Goal: Obtain resource: Download file/media

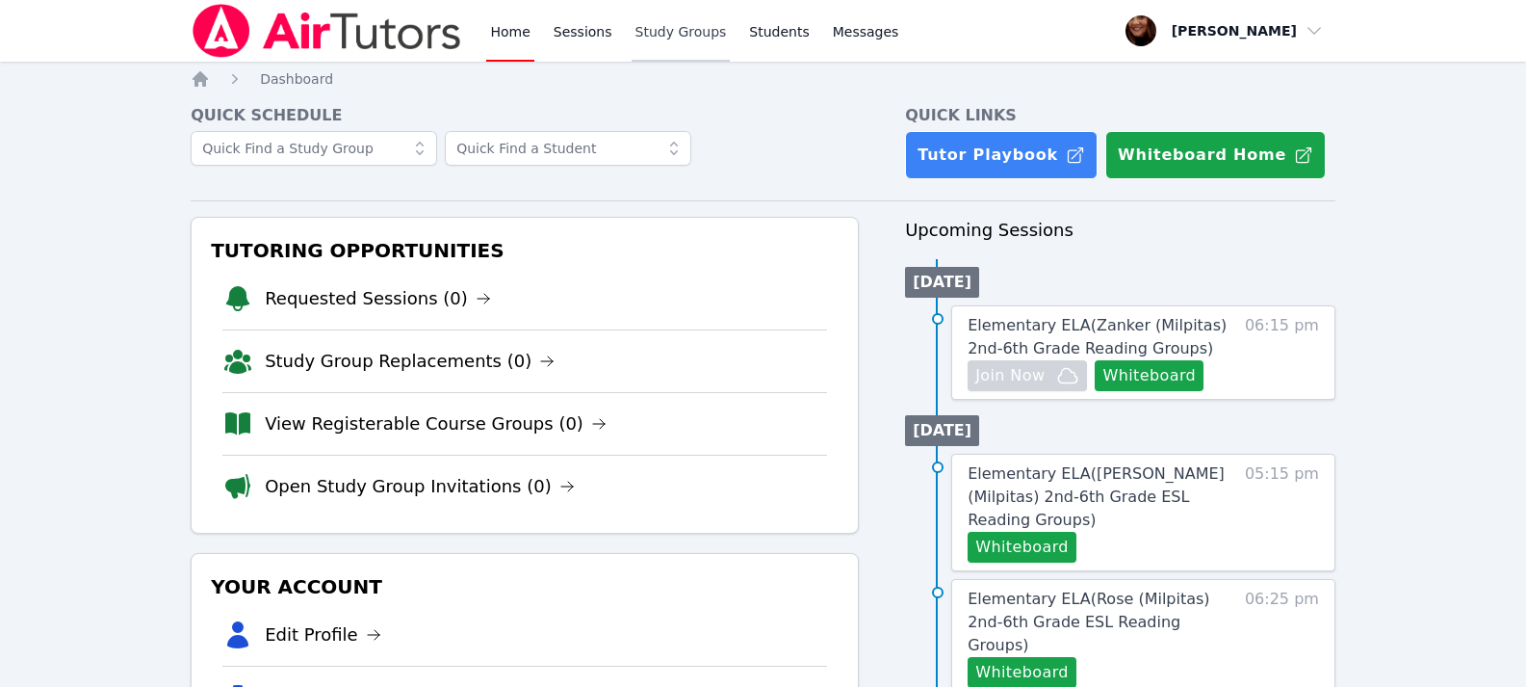
click at [679, 26] on link "Study Groups" at bounding box center [681, 31] width 99 height 62
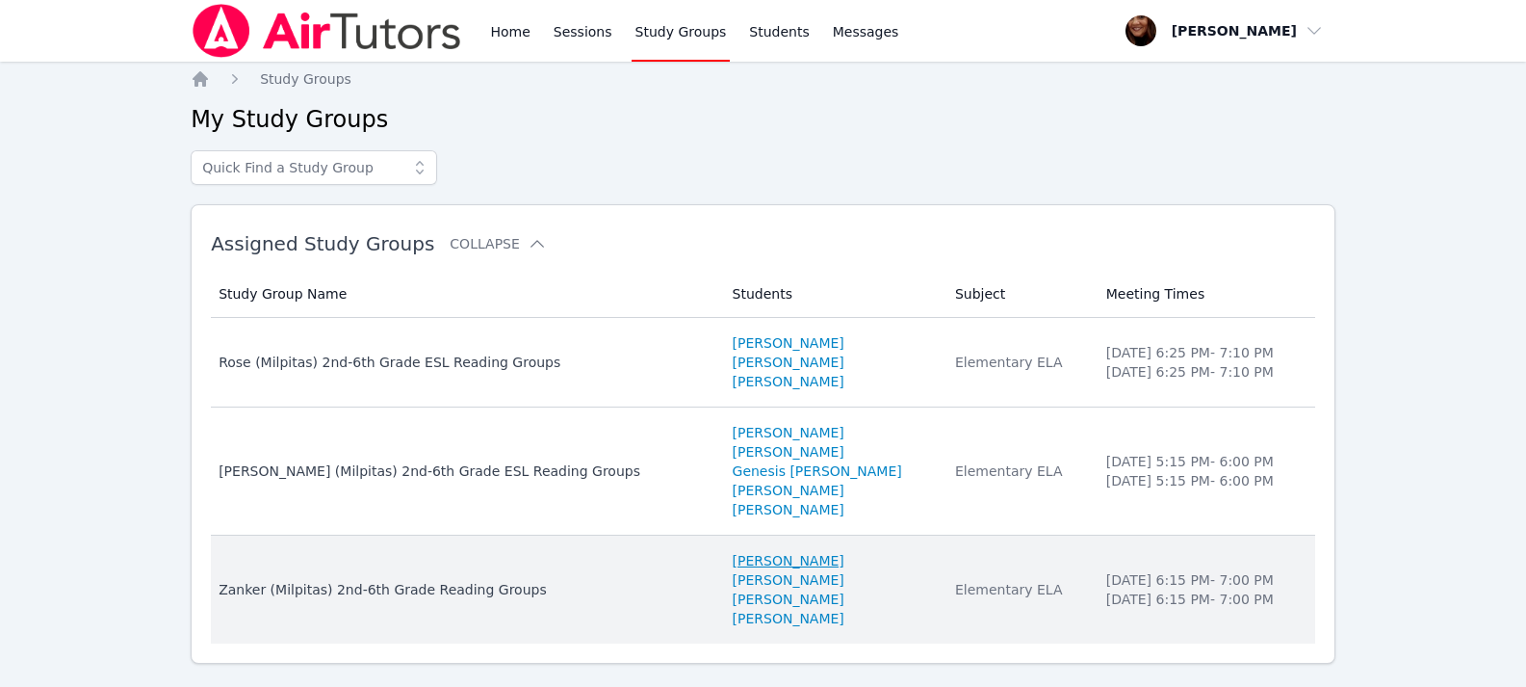
click at [733, 560] on link "[PERSON_NAME]" at bounding box center [789, 560] width 112 height 19
click at [733, 583] on link "[PERSON_NAME]" at bounding box center [789, 579] width 112 height 19
click at [733, 601] on link "[PERSON_NAME]" at bounding box center [789, 598] width 112 height 19
click at [742, 607] on link "[PERSON_NAME]" at bounding box center [789, 598] width 112 height 19
click at [742, 618] on link "[PERSON_NAME]" at bounding box center [789, 618] width 112 height 19
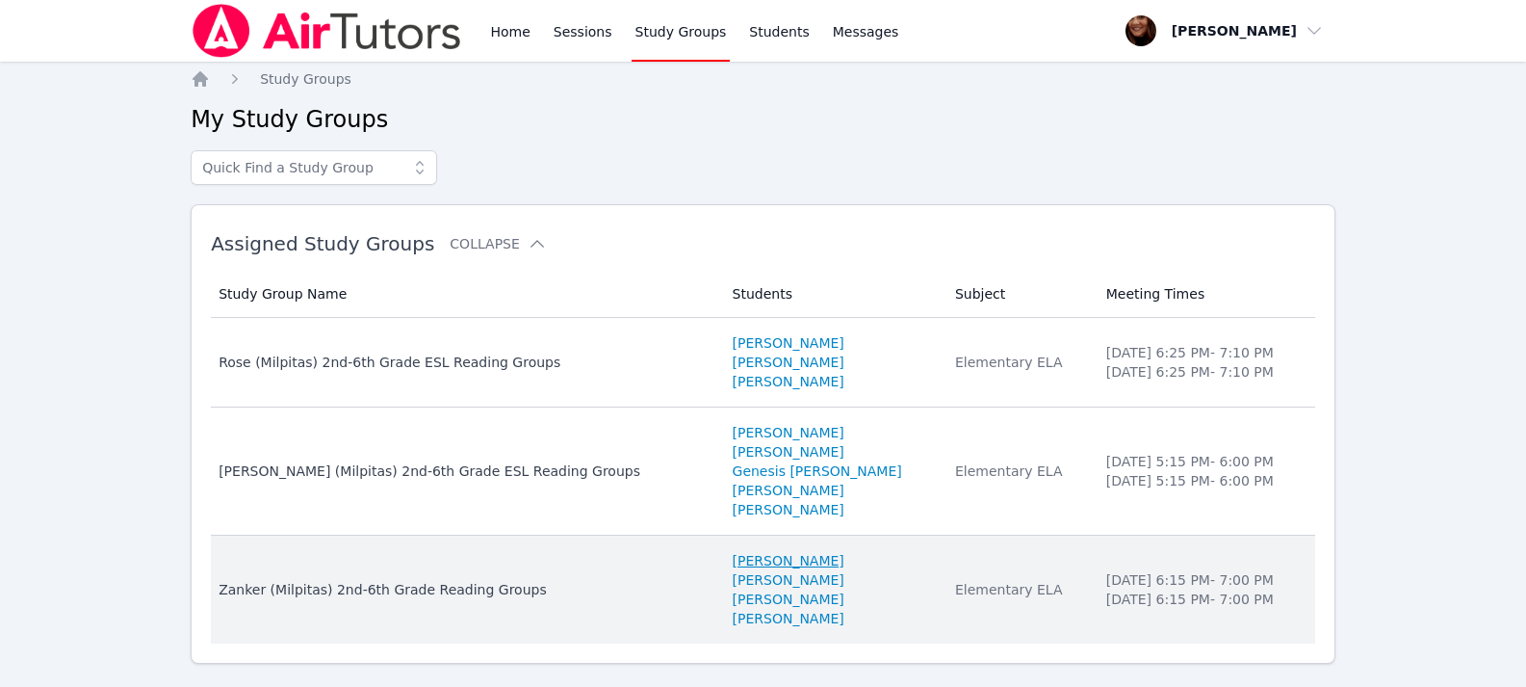
click at [733, 560] on link "[PERSON_NAME]" at bounding box center [789, 560] width 112 height 19
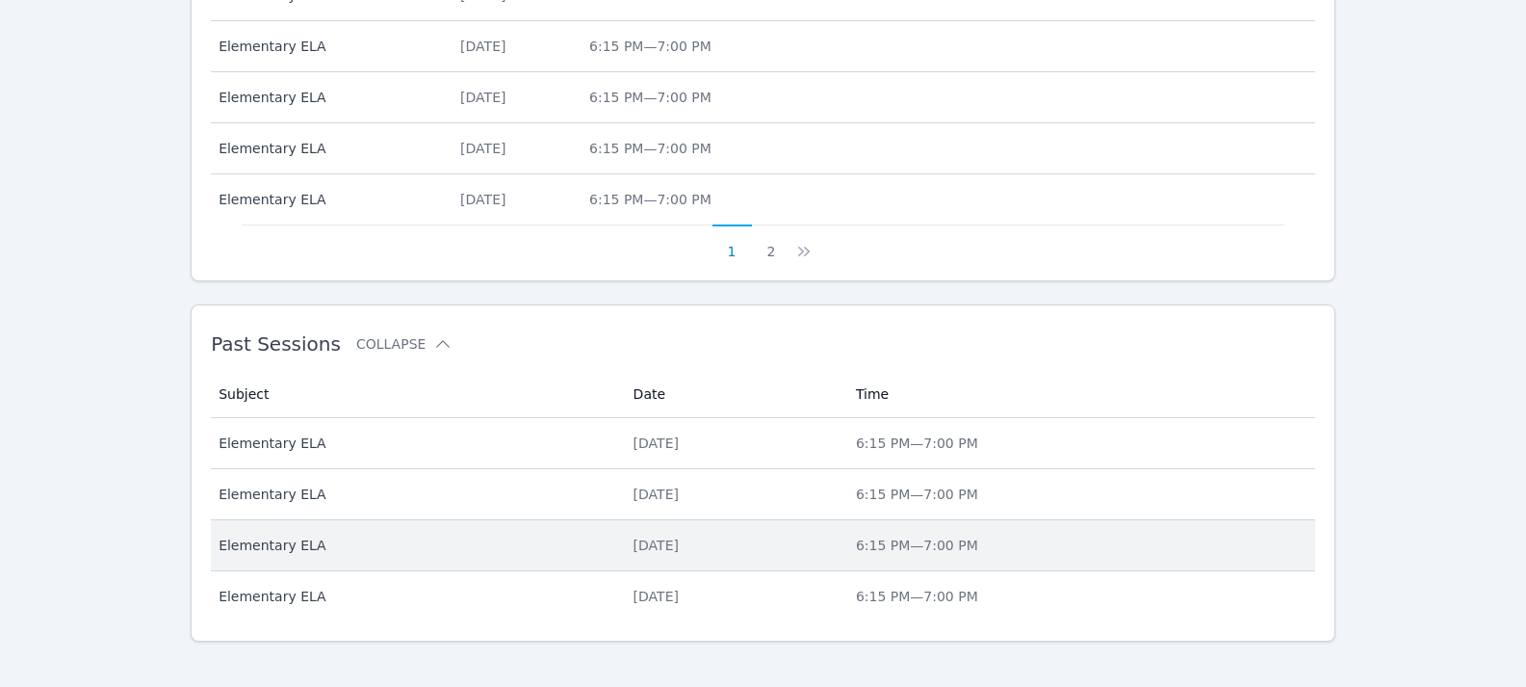
scroll to position [1014, 0]
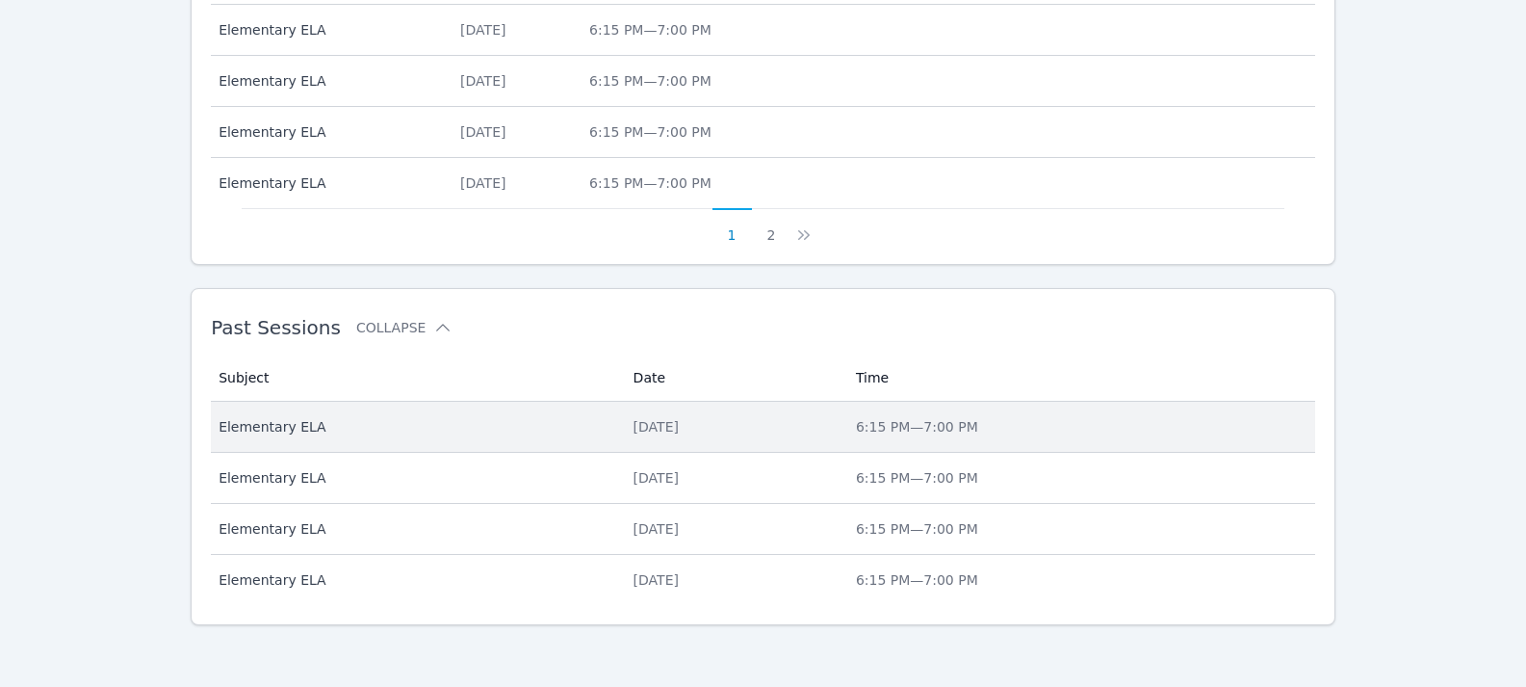
click at [664, 429] on div "[DATE]" at bounding box center [733, 426] width 199 height 19
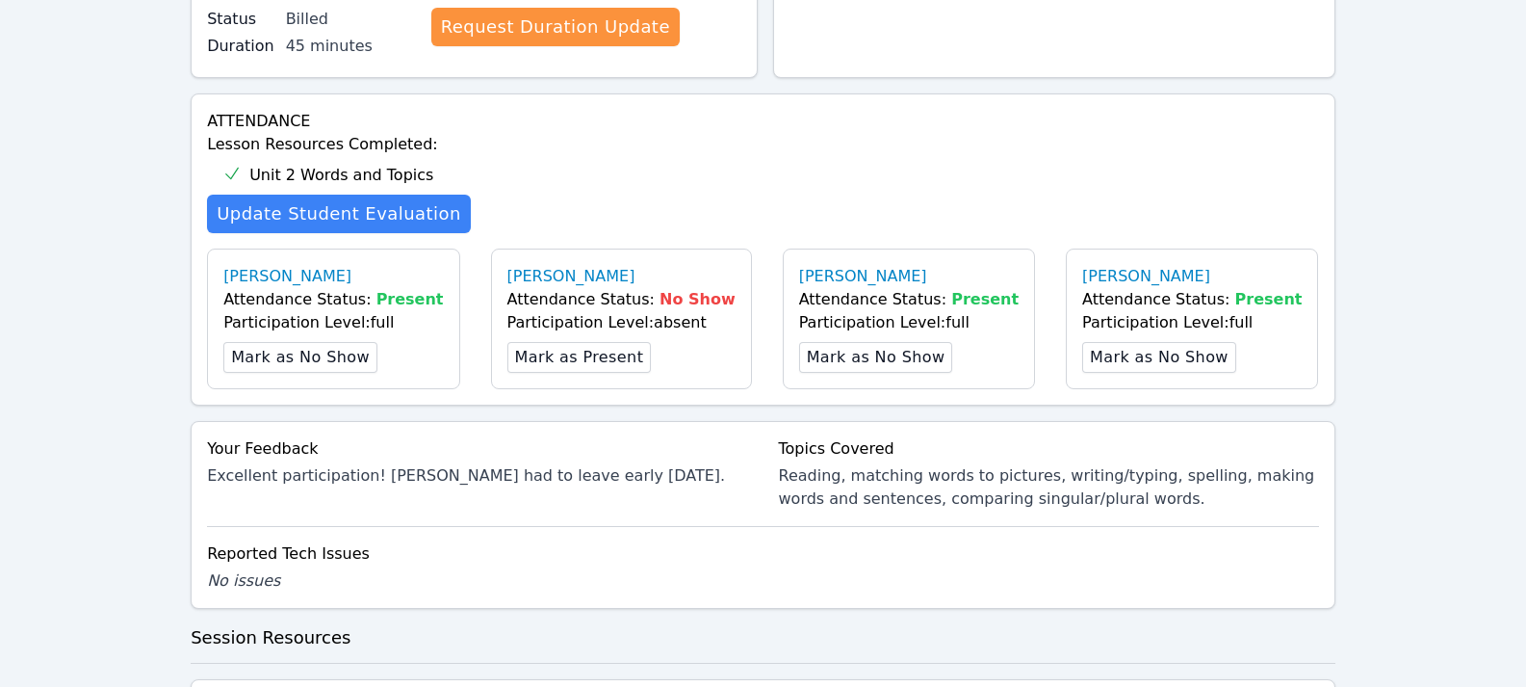
scroll to position [674, 0]
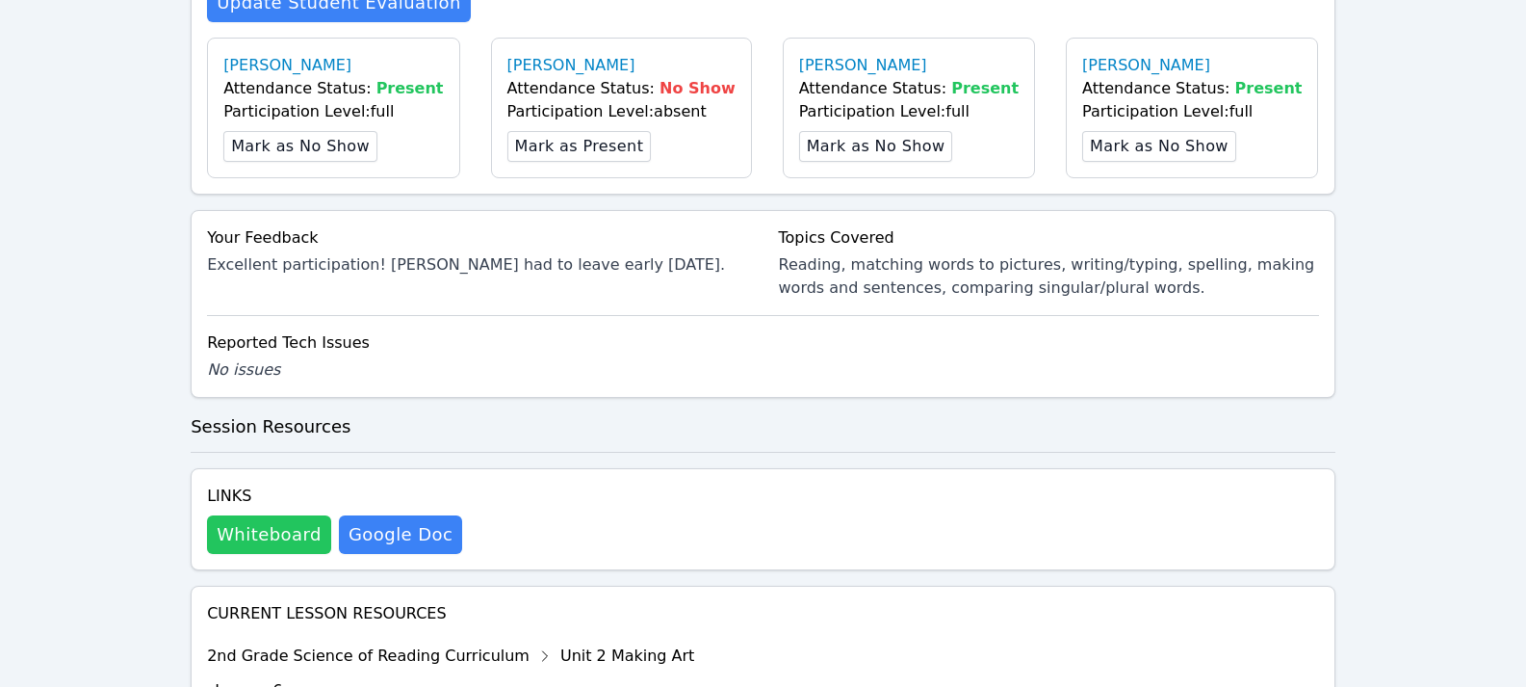
click at [287, 523] on button "Whiteboard" at bounding box center [269, 534] width 124 height 39
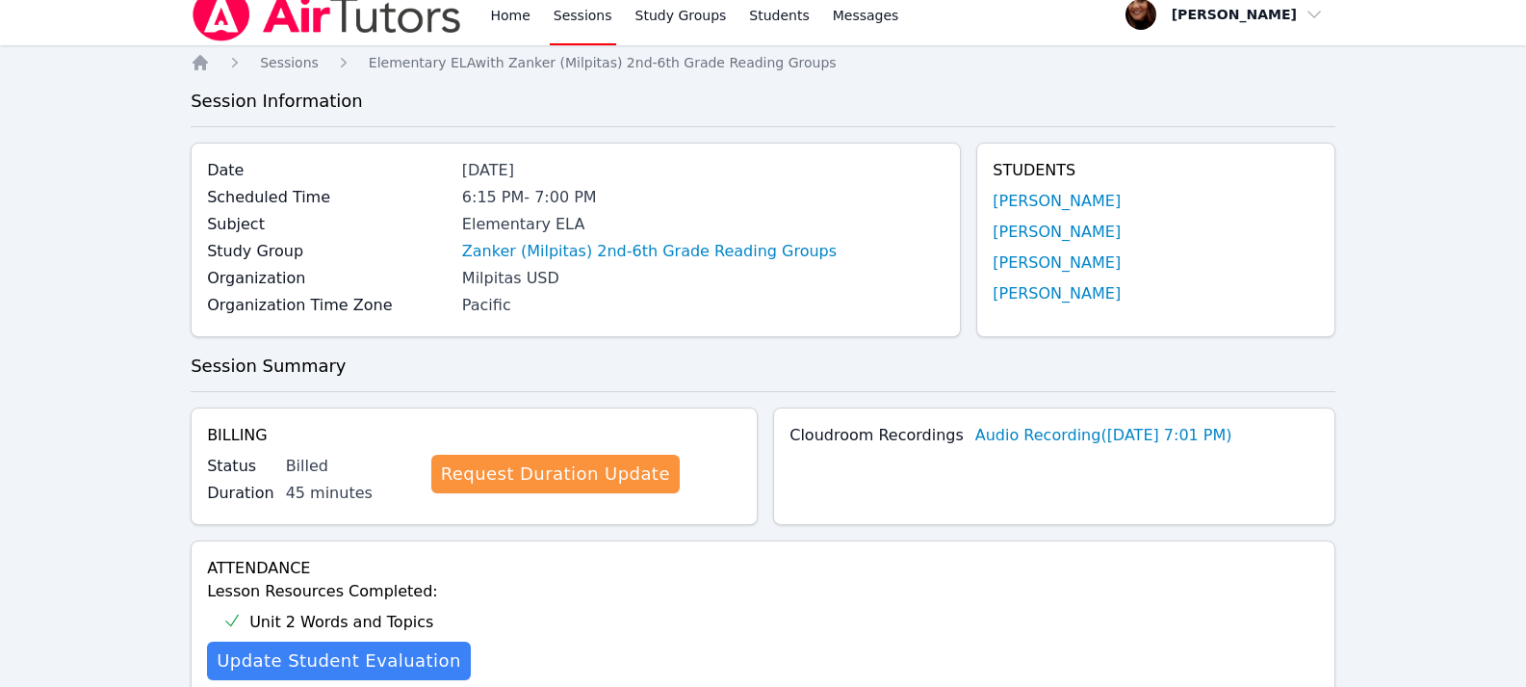
scroll to position [0, 0]
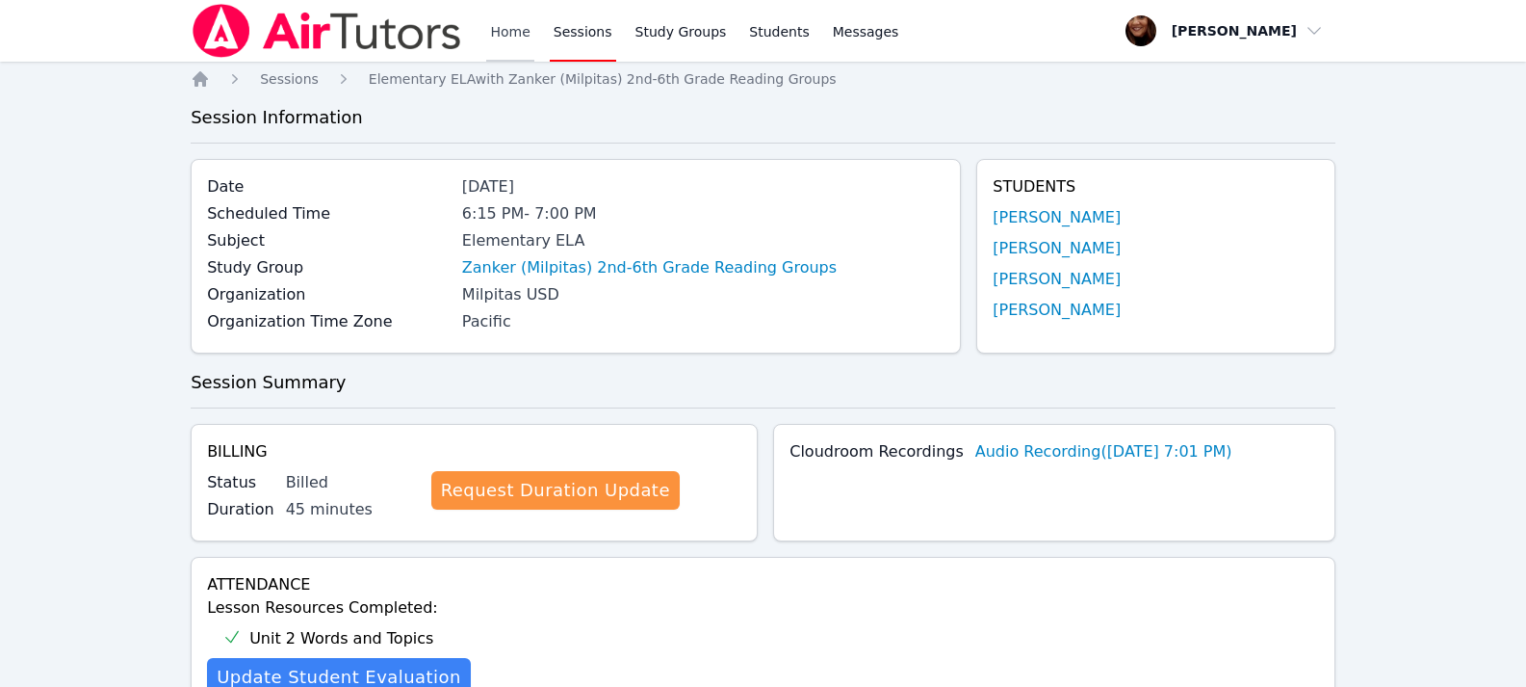
click at [520, 33] on link "Home" at bounding box center [509, 31] width 47 height 62
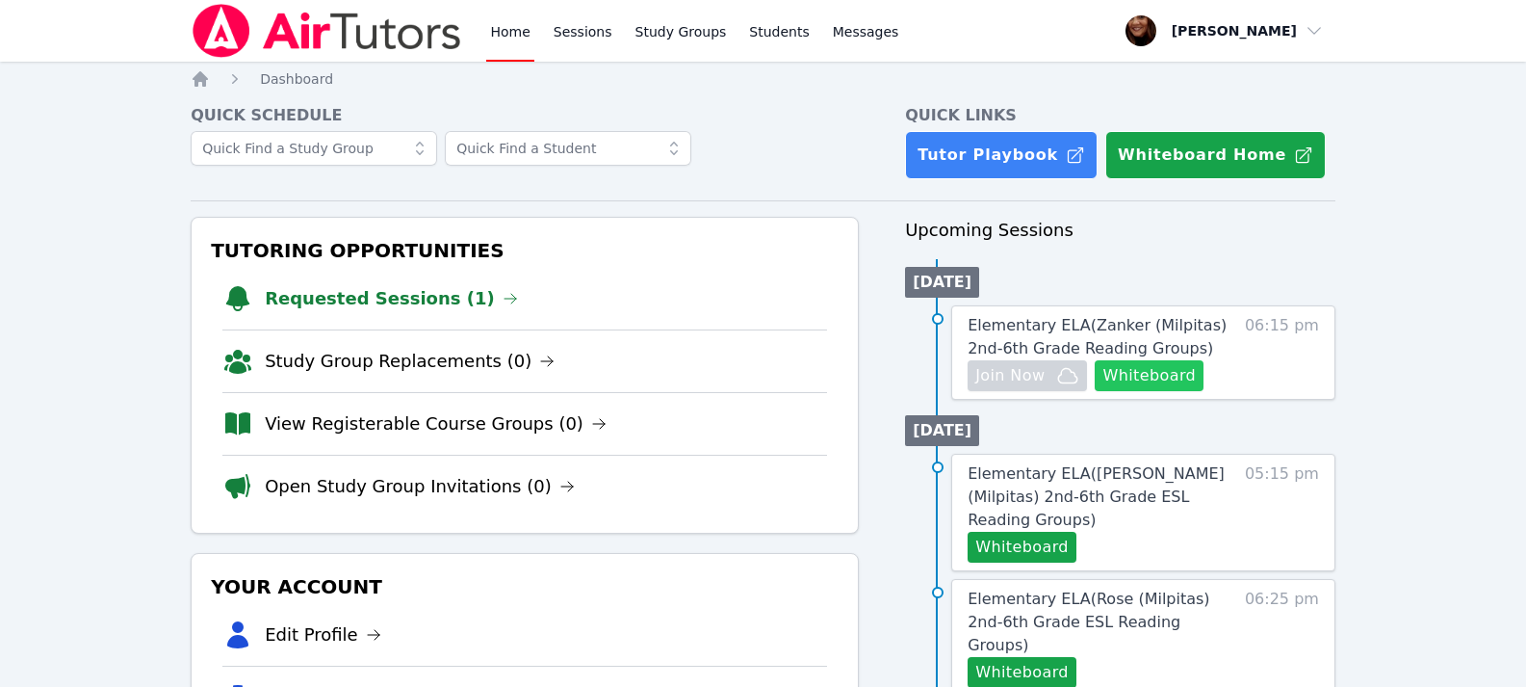
click at [1139, 378] on button "Whiteboard" at bounding box center [1149, 375] width 109 height 31
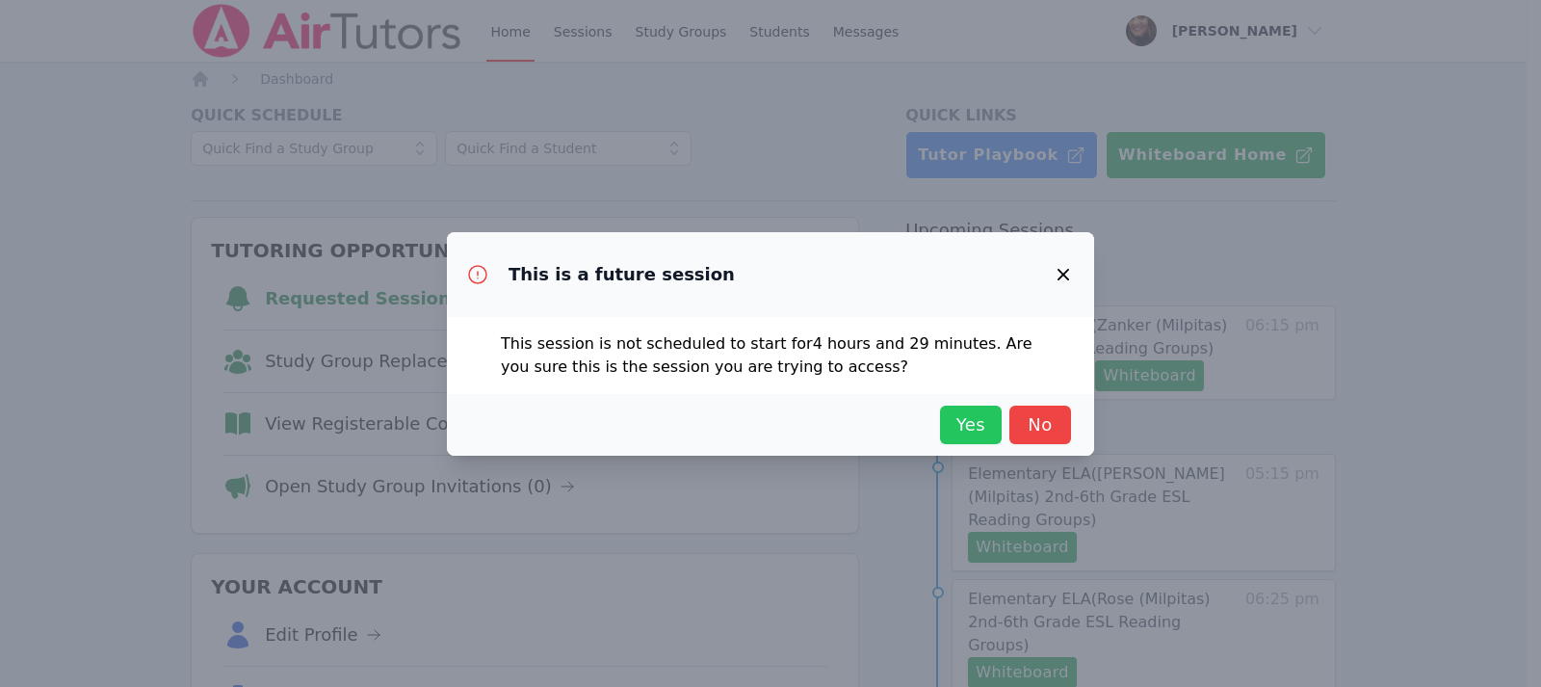
click at [976, 413] on span "Yes" at bounding box center [971, 424] width 42 height 27
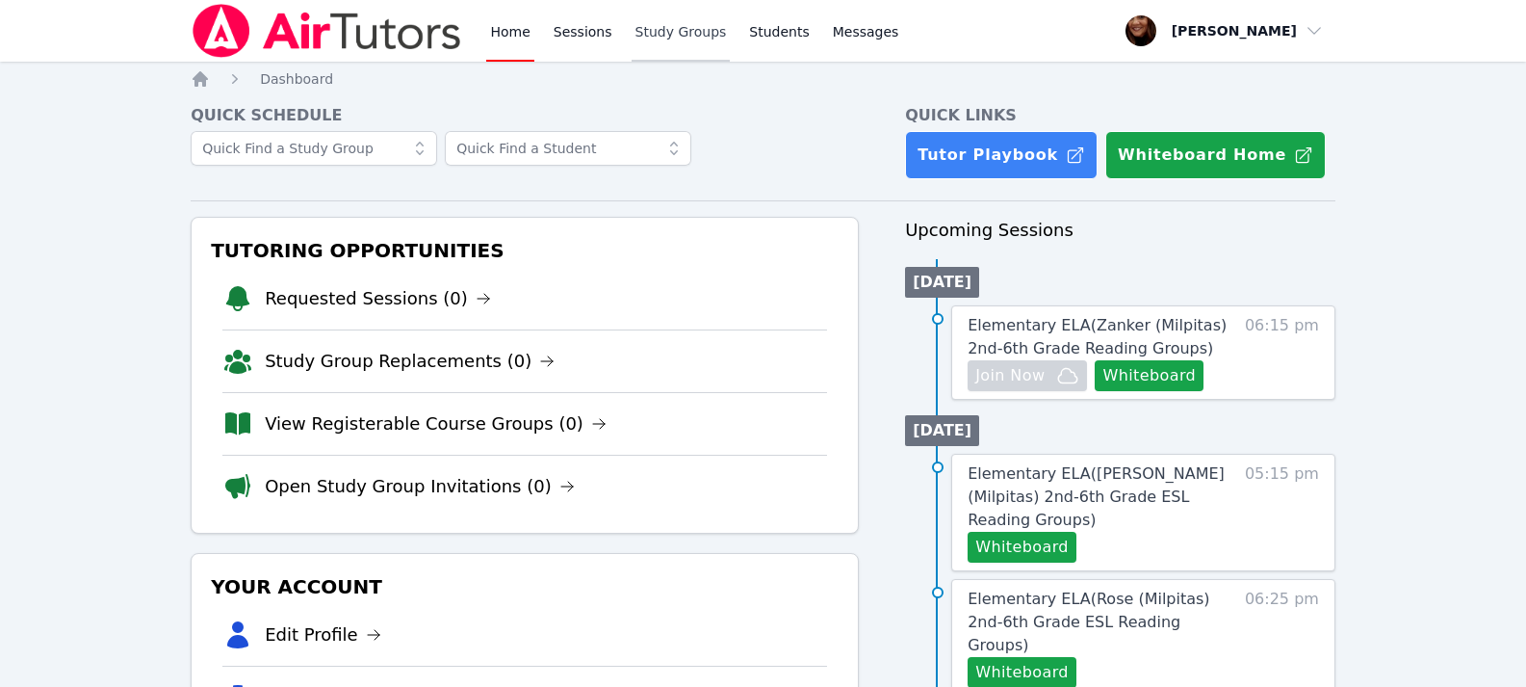
click at [648, 31] on link "Study Groups" at bounding box center [681, 31] width 99 height 62
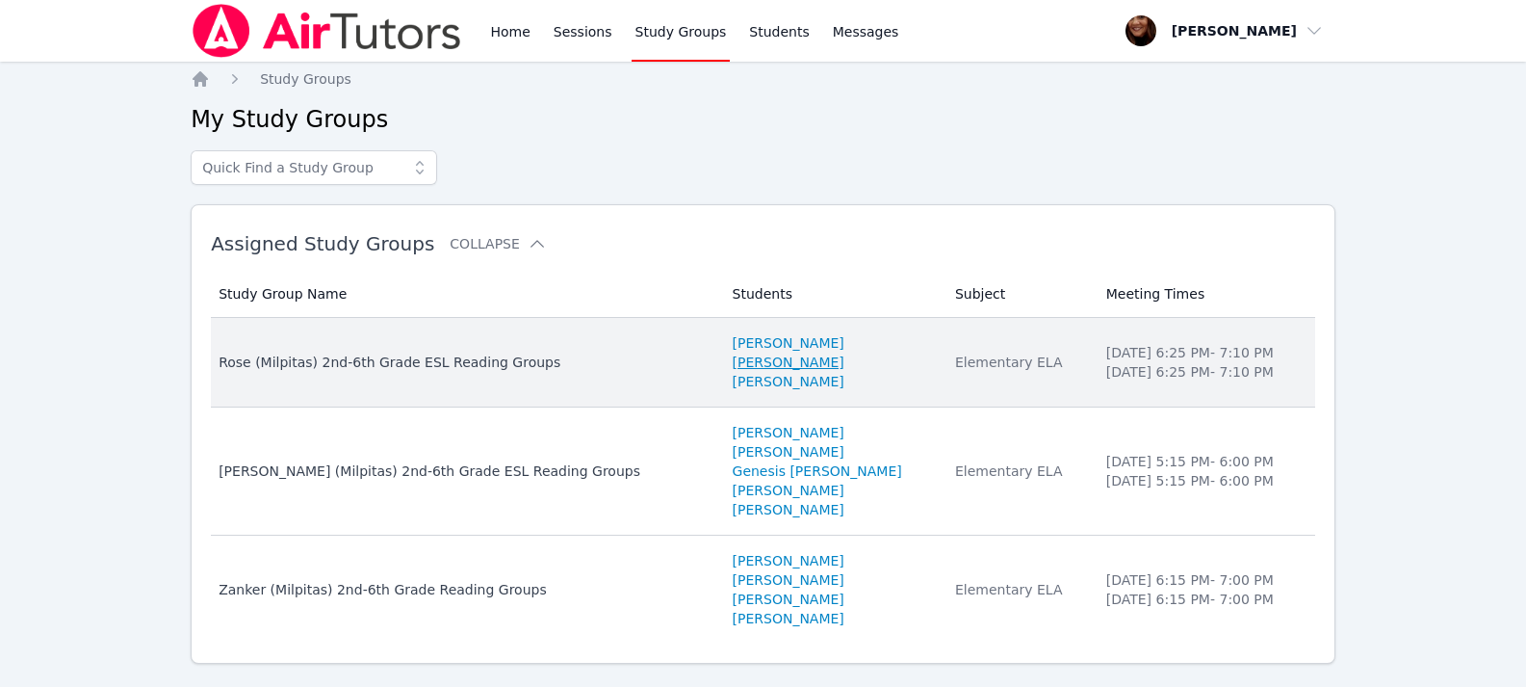
scroll to position [39, 0]
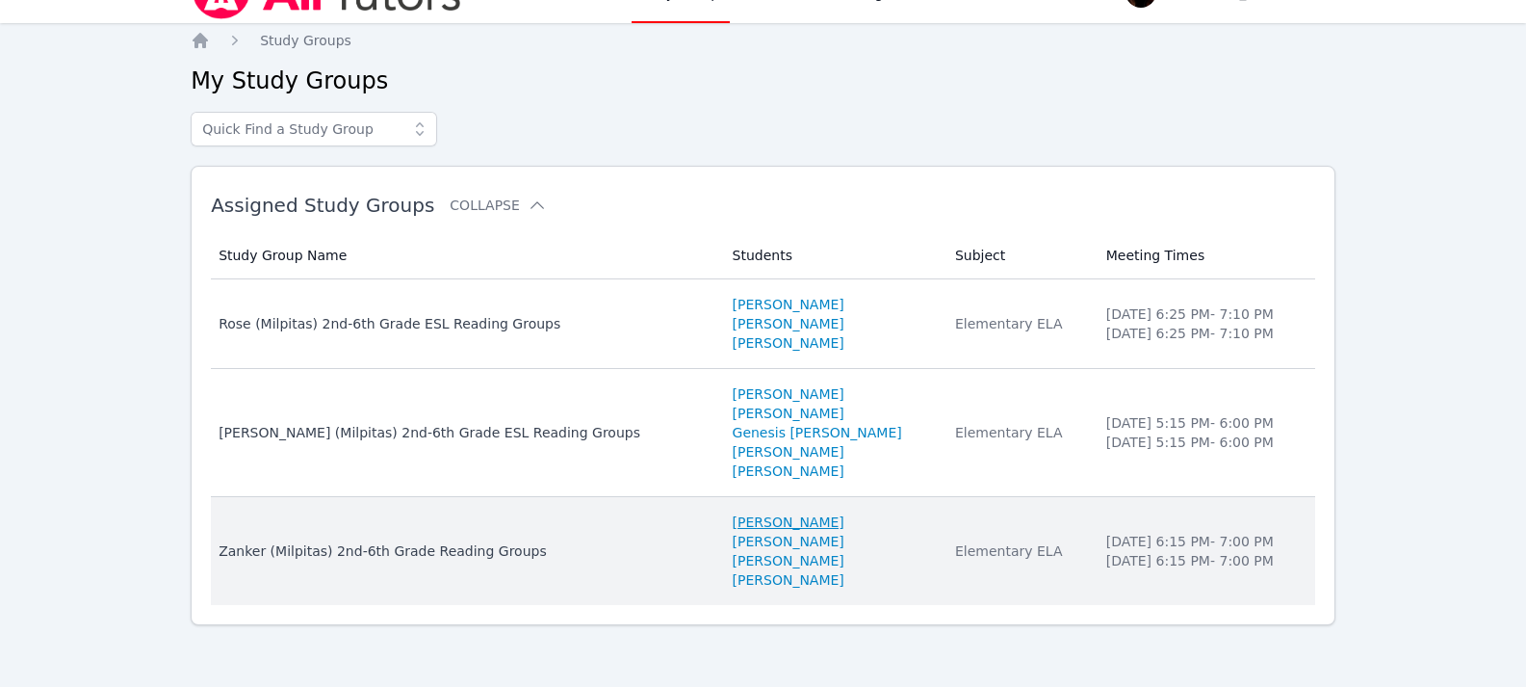
click at [733, 521] on link "[PERSON_NAME]" at bounding box center [789, 521] width 112 height 19
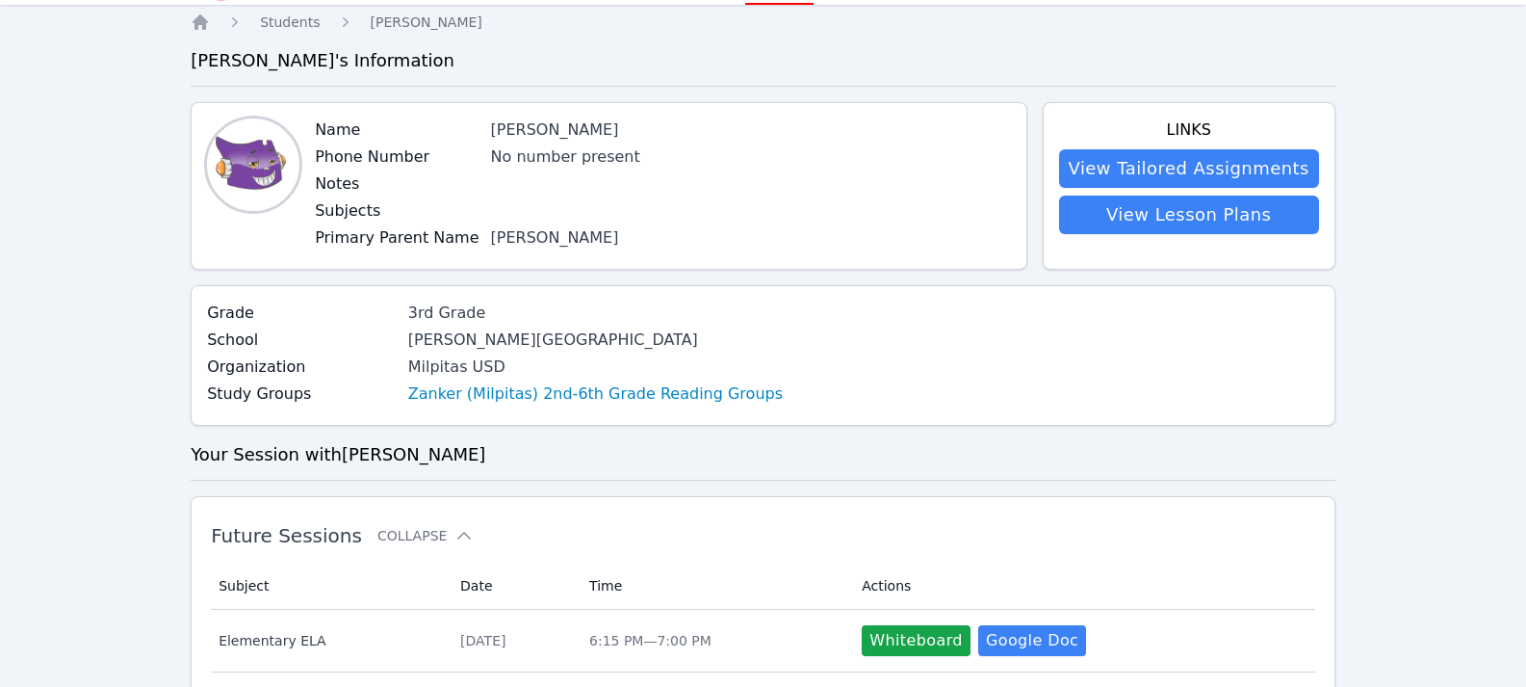
scroll to position [51, 0]
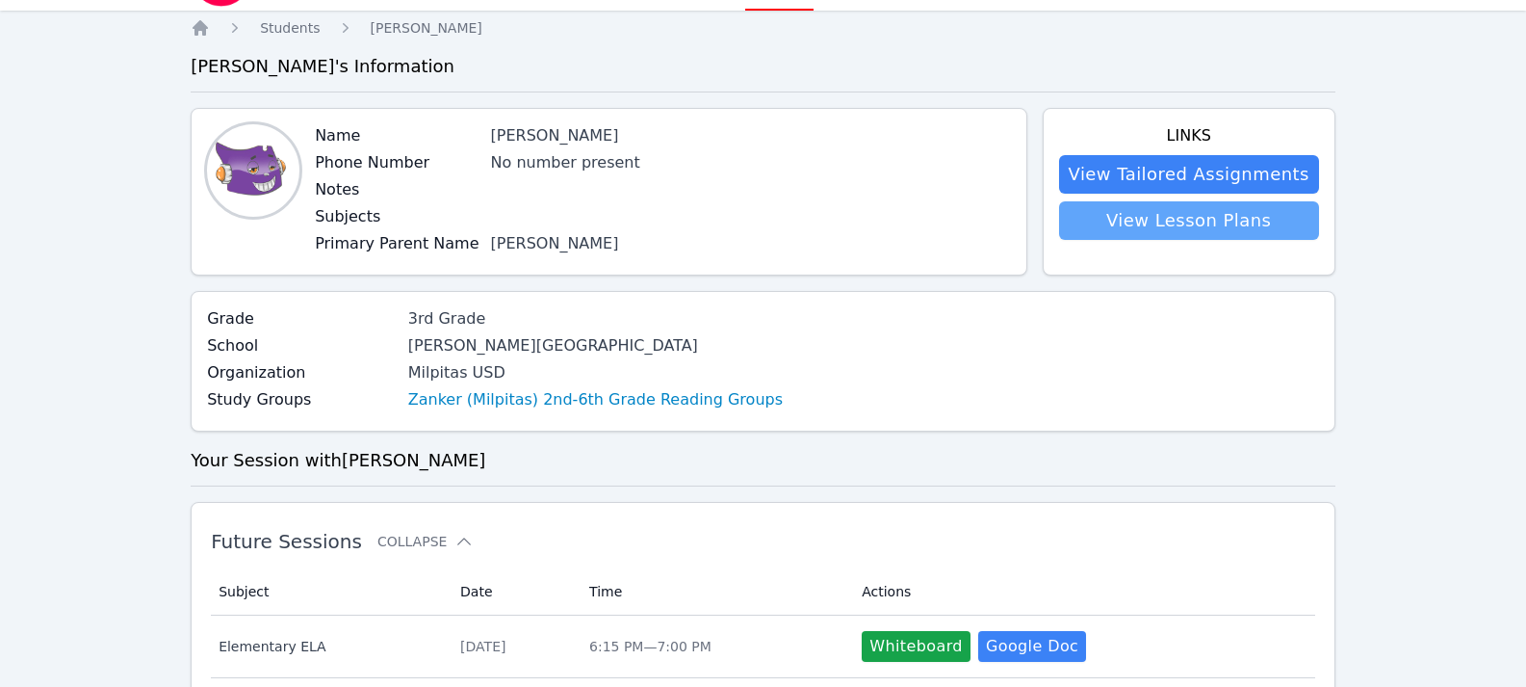
click at [1156, 220] on link "View Lesson Plans" at bounding box center [1189, 220] width 260 height 39
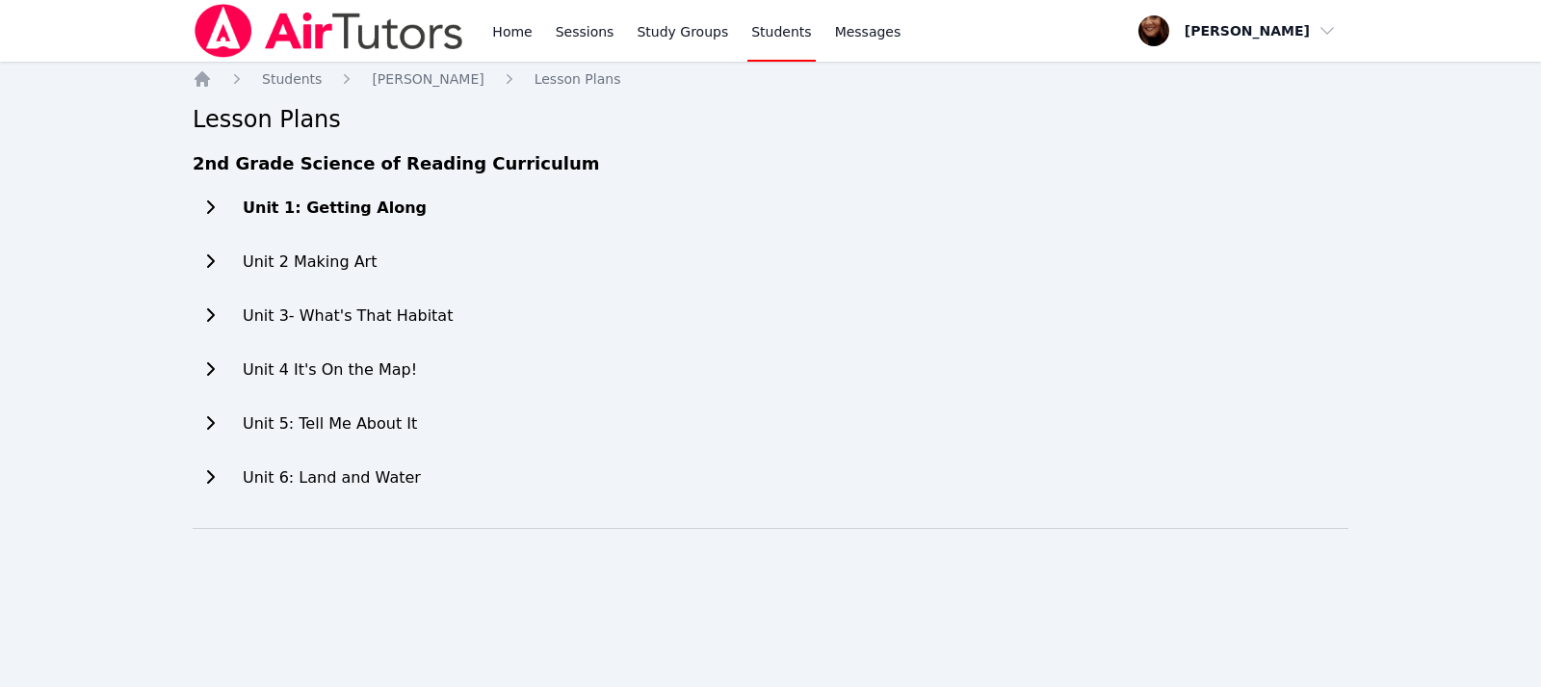
click at [222, 205] on button at bounding box center [210, 208] width 35 height 39
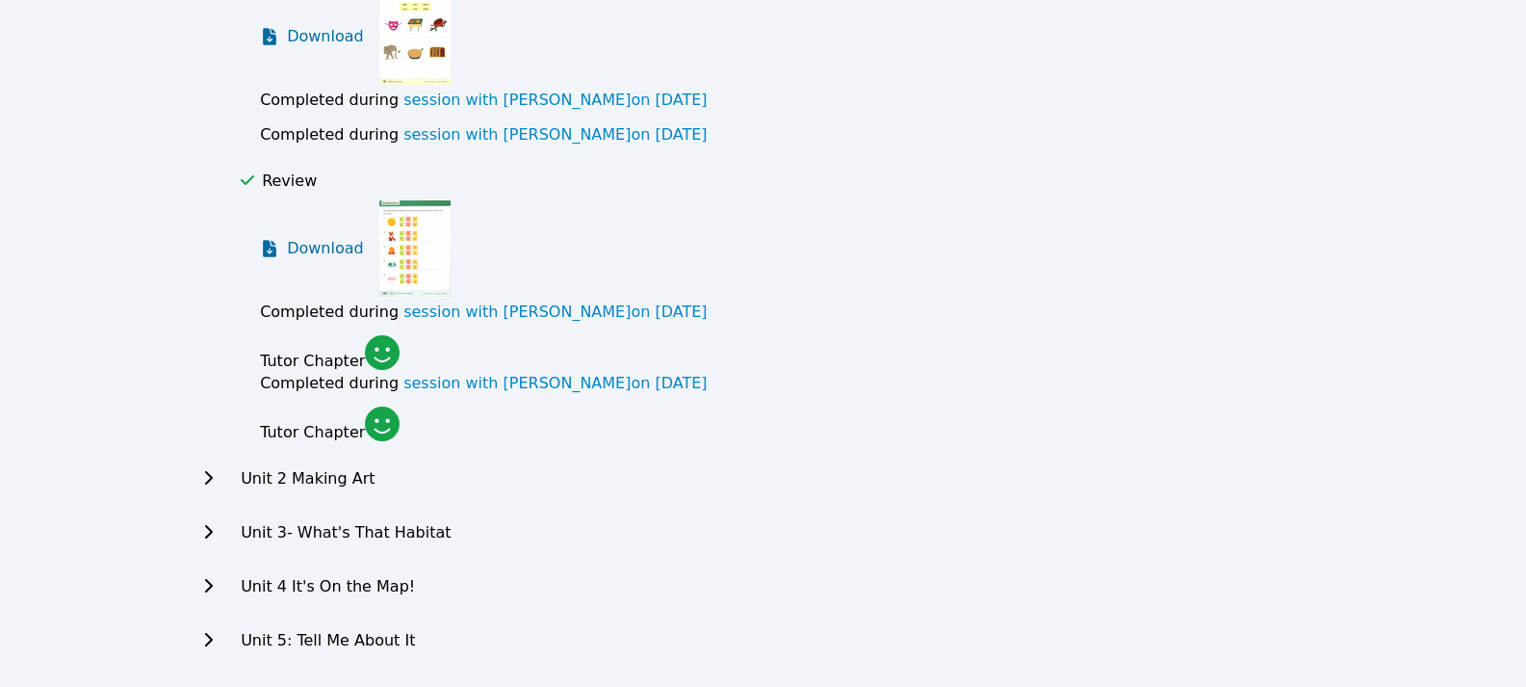
scroll to position [1445, 0]
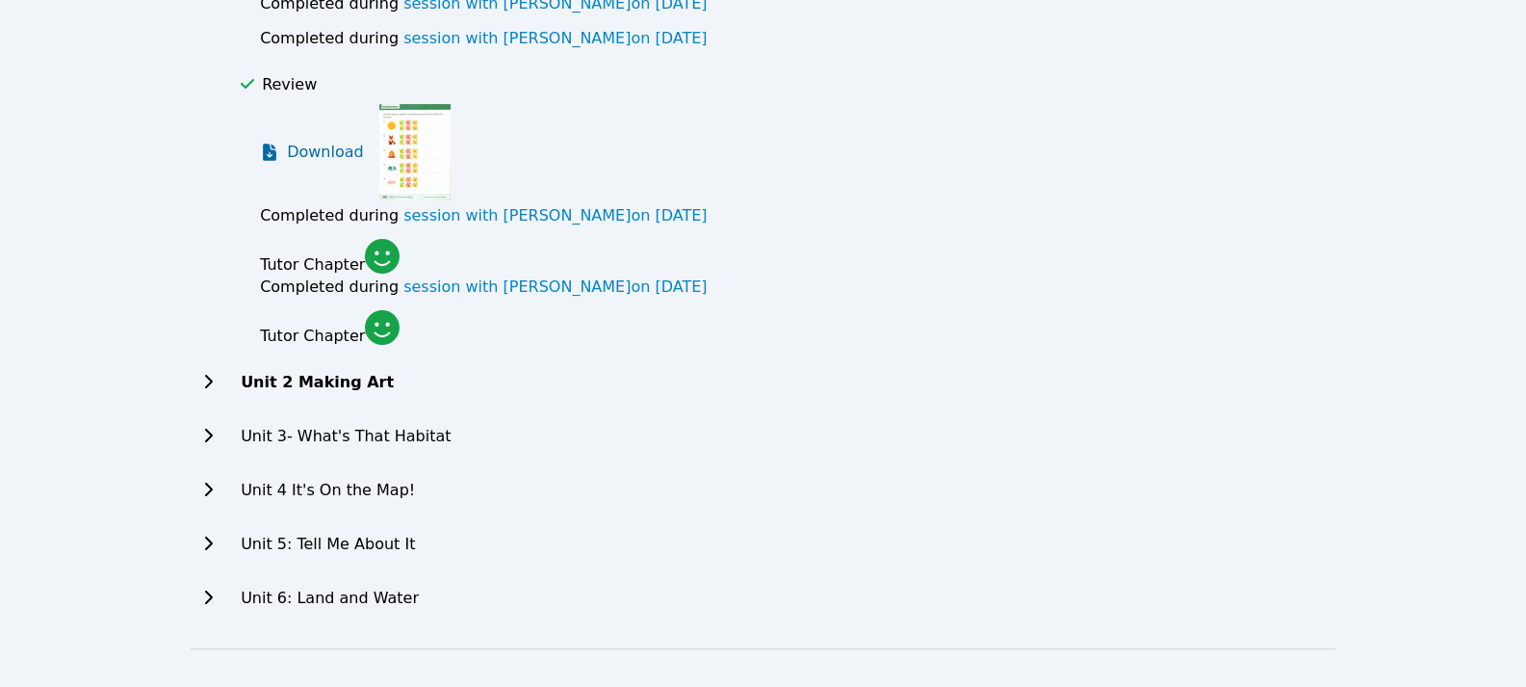
click at [207, 377] on icon at bounding box center [207, 381] width 19 height 15
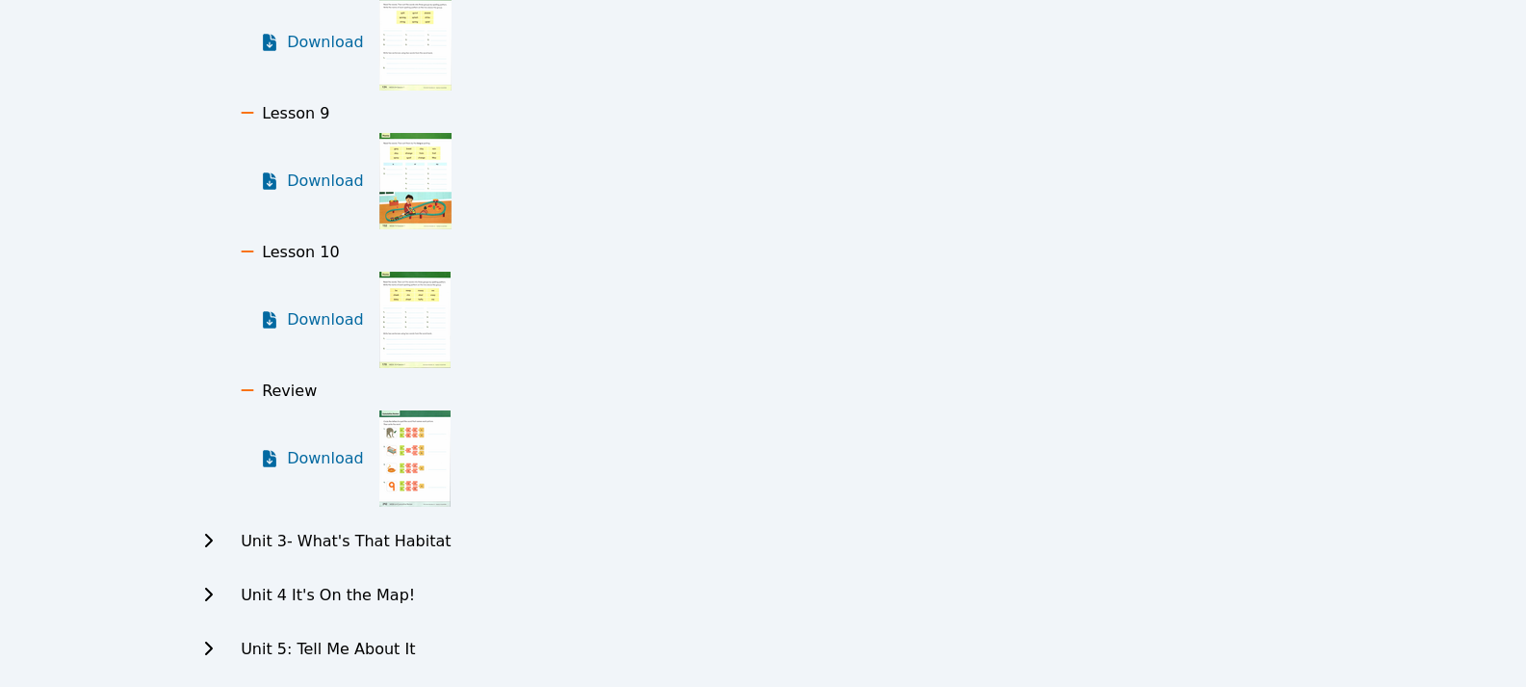
scroll to position [2408, 0]
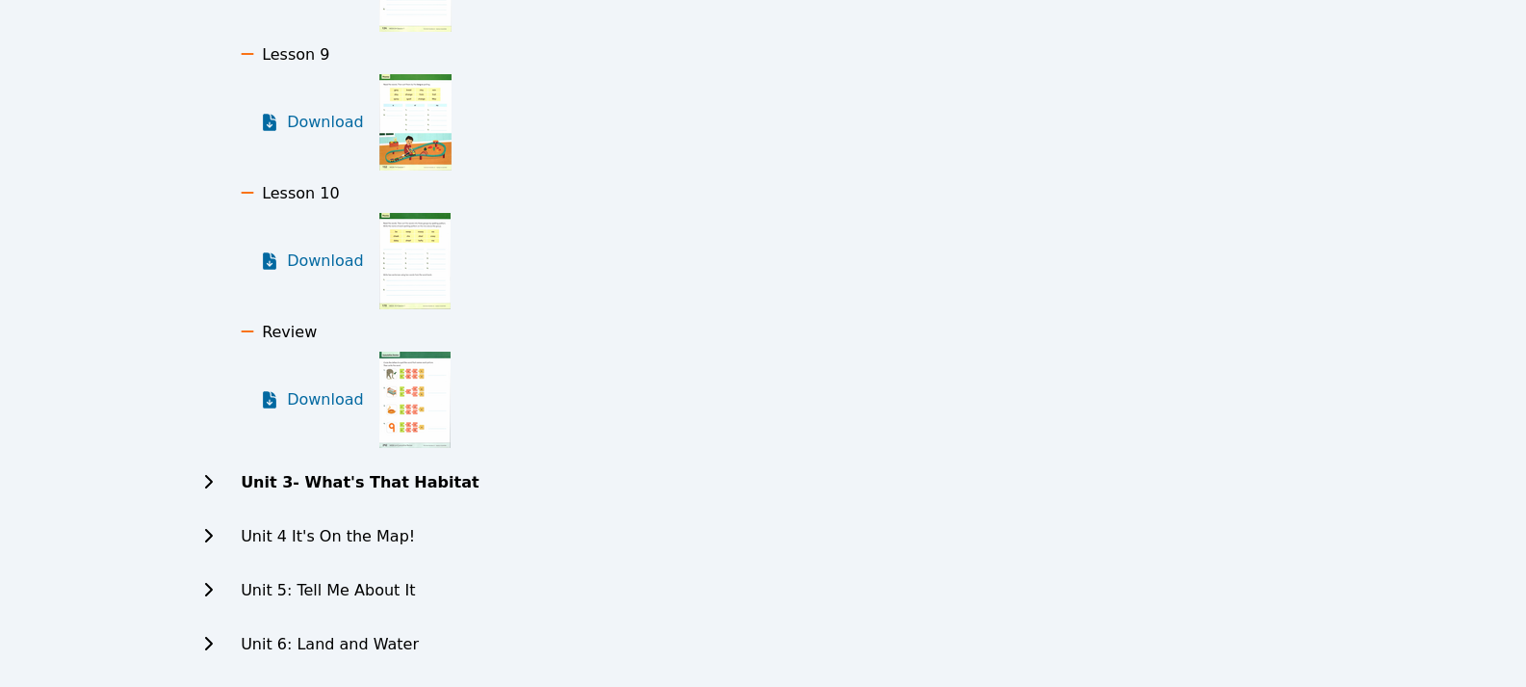
click at [210, 482] on icon at bounding box center [207, 481] width 19 height 15
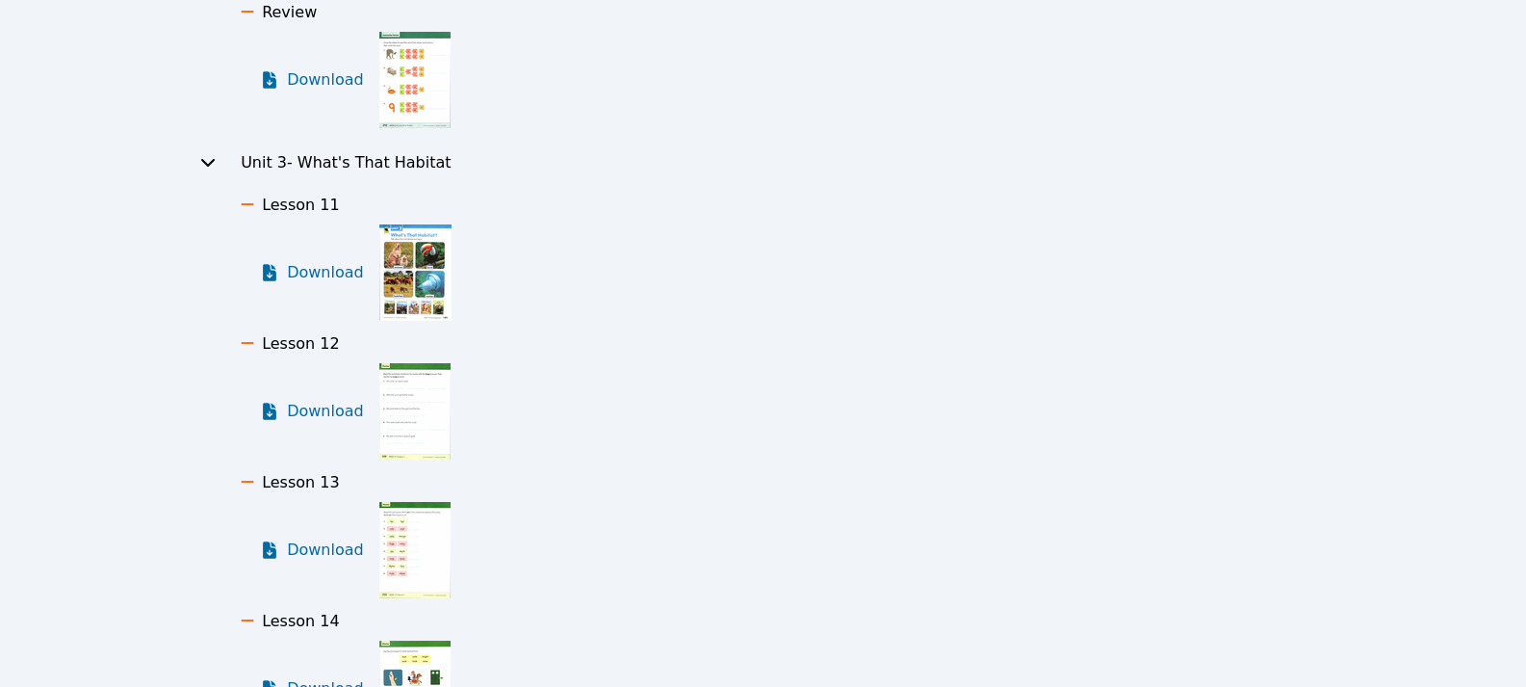
scroll to position [2889, 0]
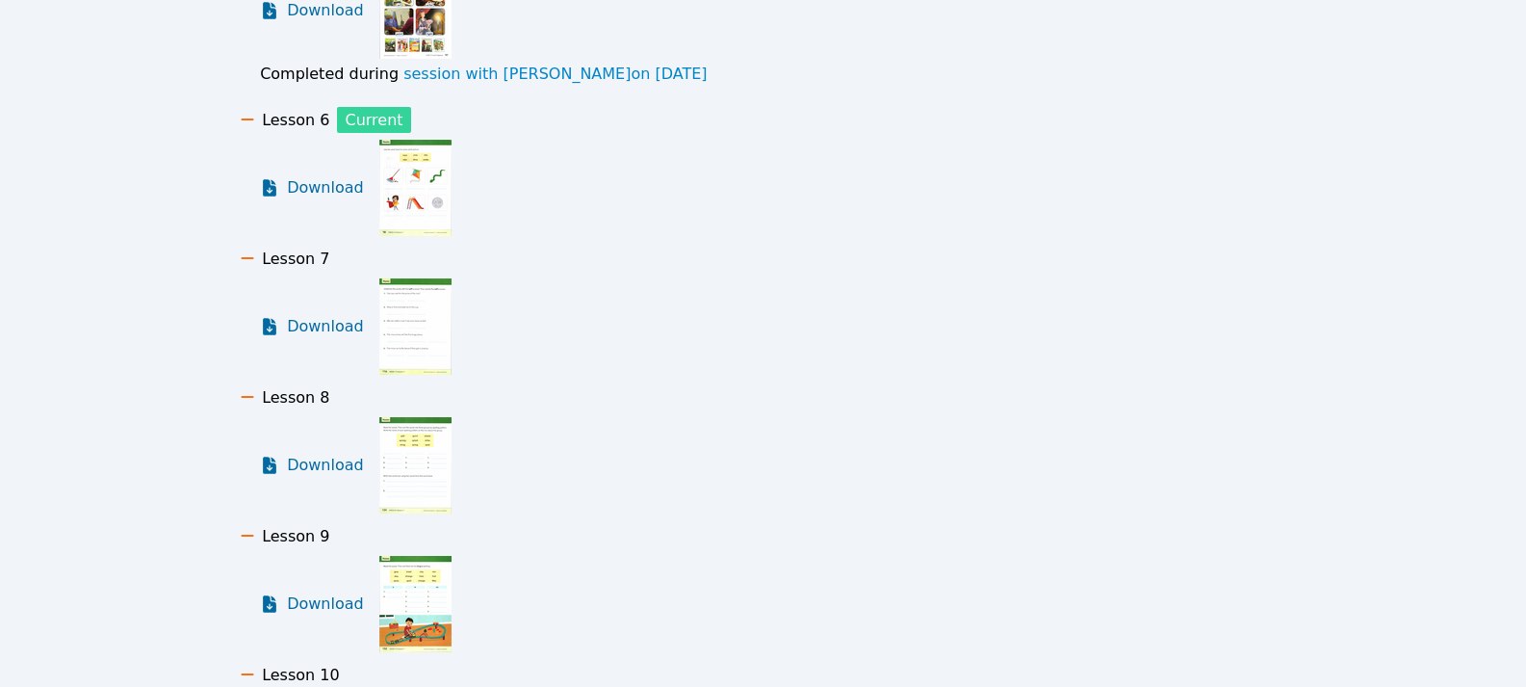
click at [826, 322] on div "2nd Grade Science of Reading Curriculum Unit 1: Getting Along Unit 1 Words and …" at bounding box center [763, 116] width 1145 height 3785
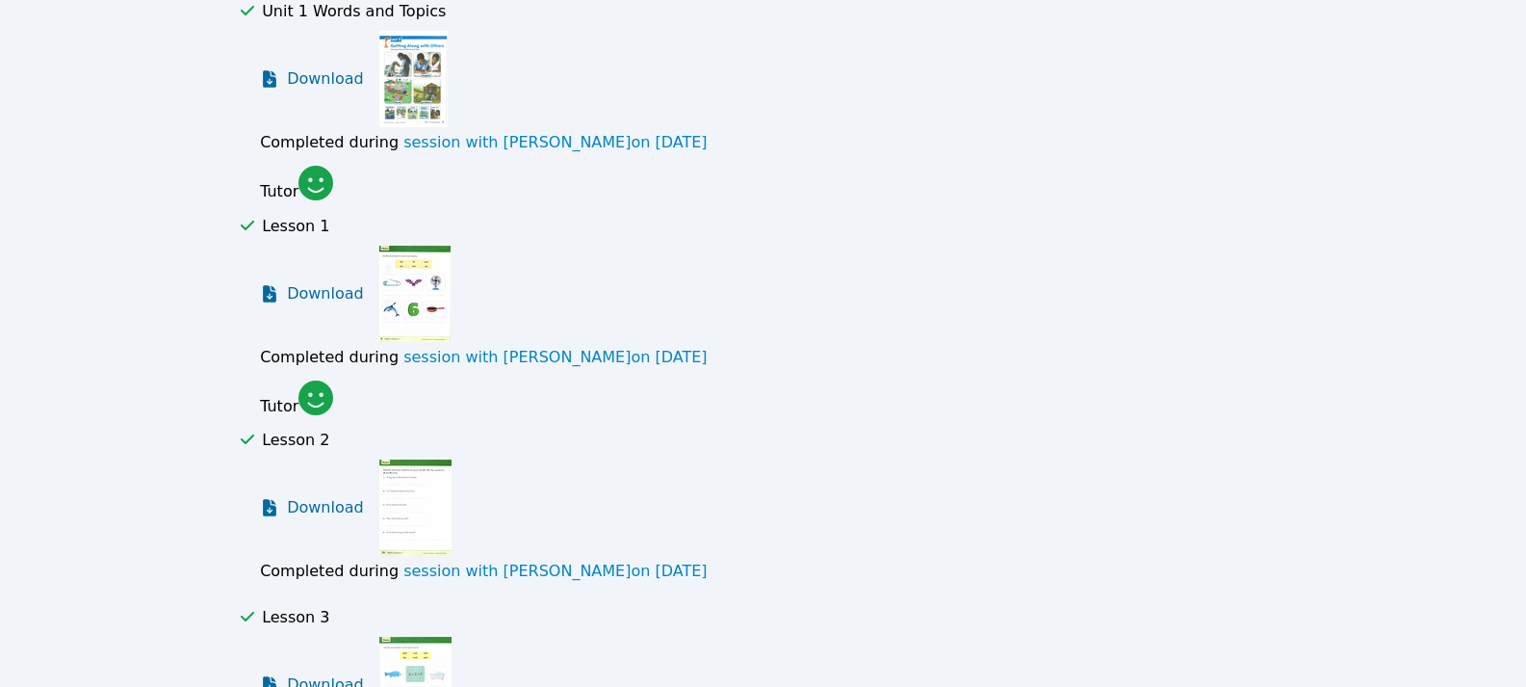
scroll to position [289, 0]
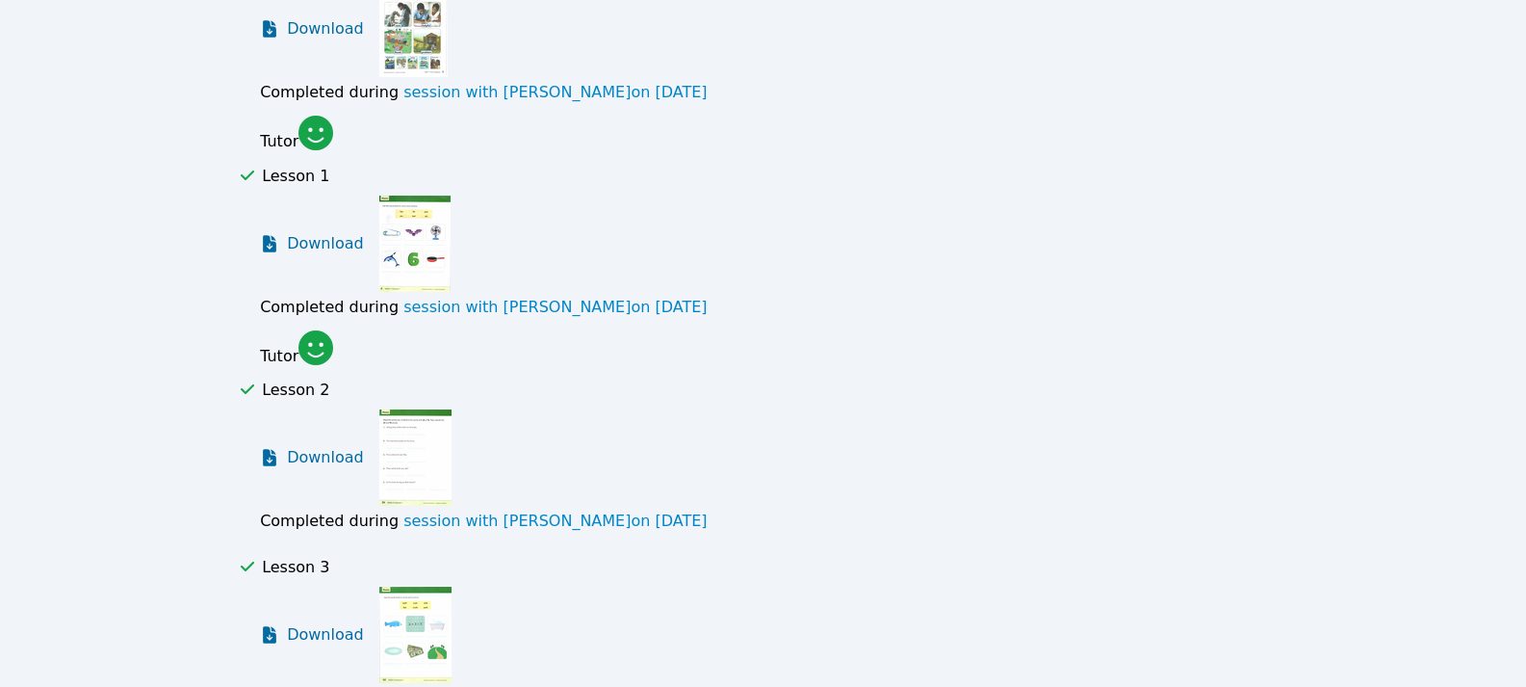
click at [404, 245] on img at bounding box center [414, 243] width 71 height 96
click at [328, 248] on span "Download" at bounding box center [330, 243] width 86 height 23
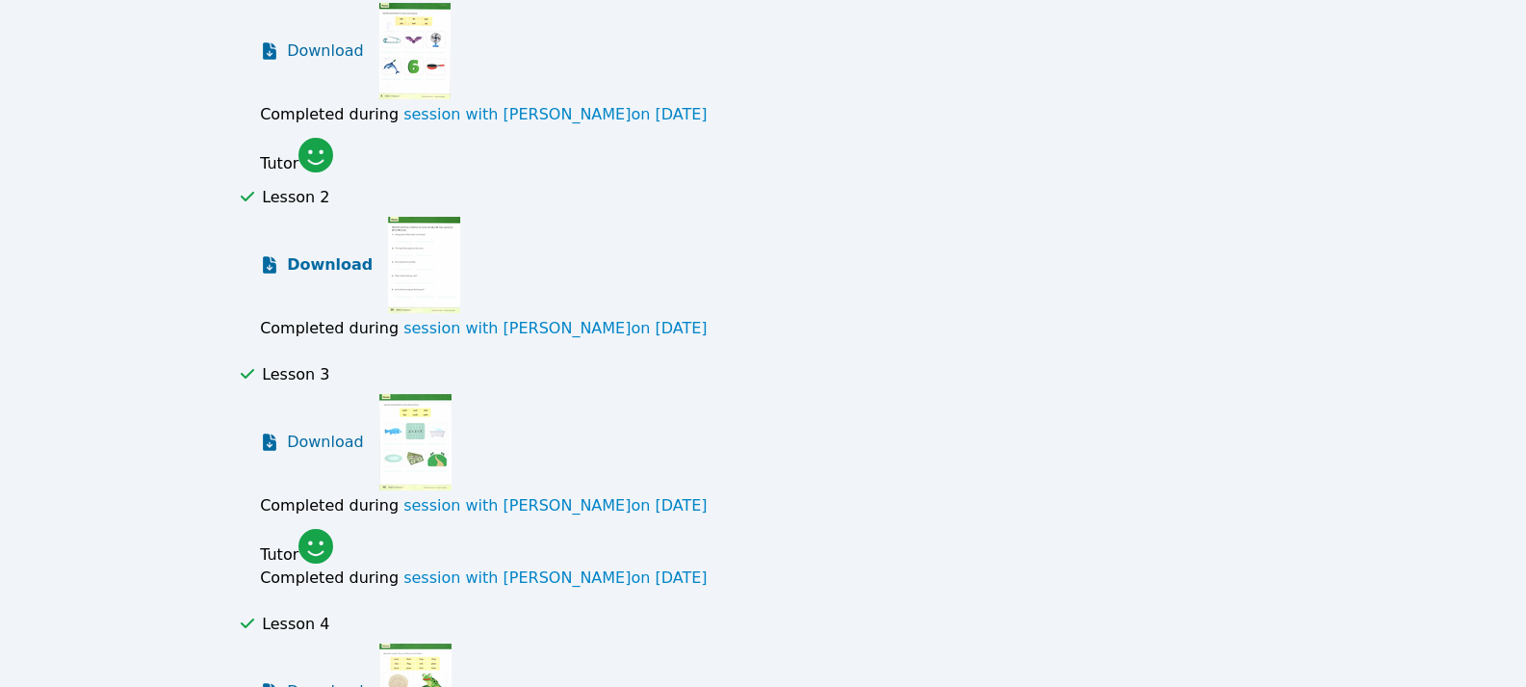
click at [335, 268] on span "Download" at bounding box center [330, 264] width 86 height 23
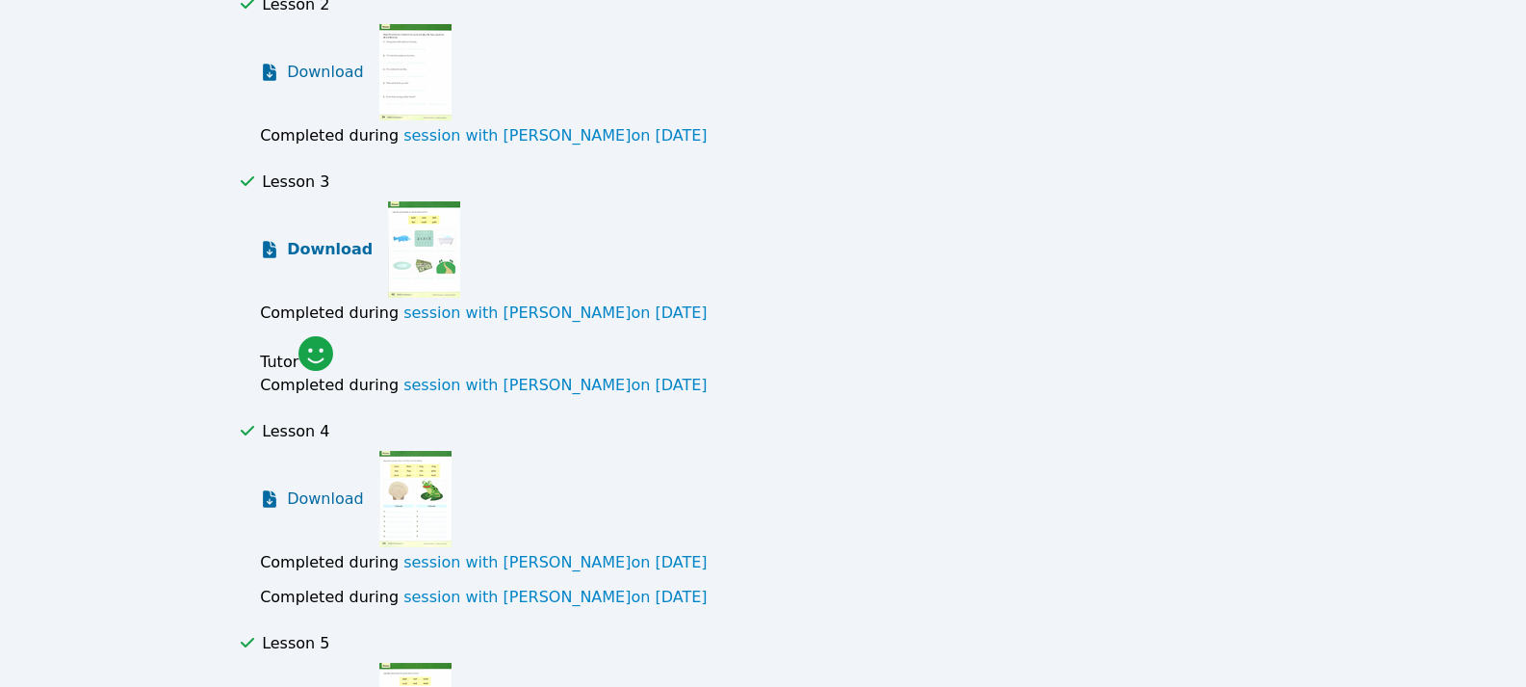
click at [334, 251] on span "Download" at bounding box center [330, 249] width 86 height 23
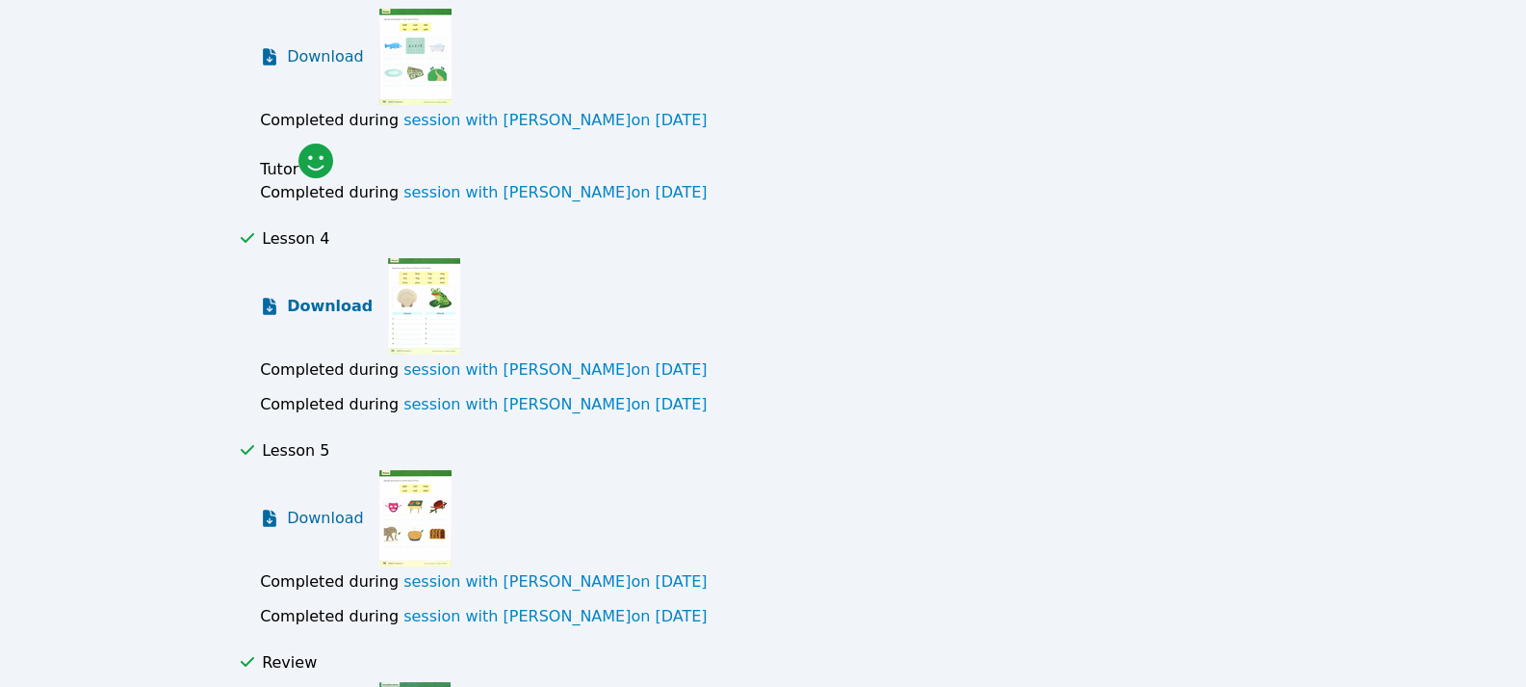
click at [329, 305] on span "Download" at bounding box center [330, 306] width 86 height 23
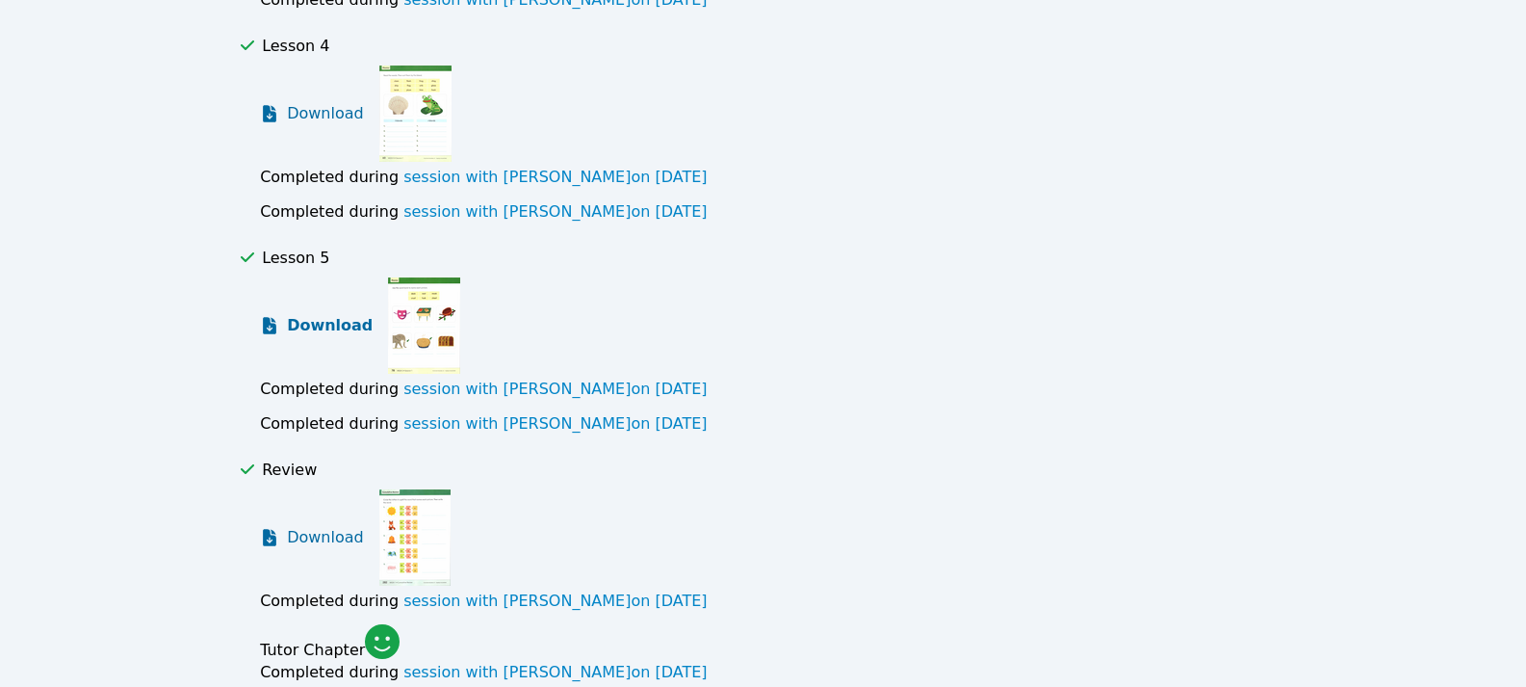
click at [330, 314] on span "Download" at bounding box center [330, 325] width 86 height 23
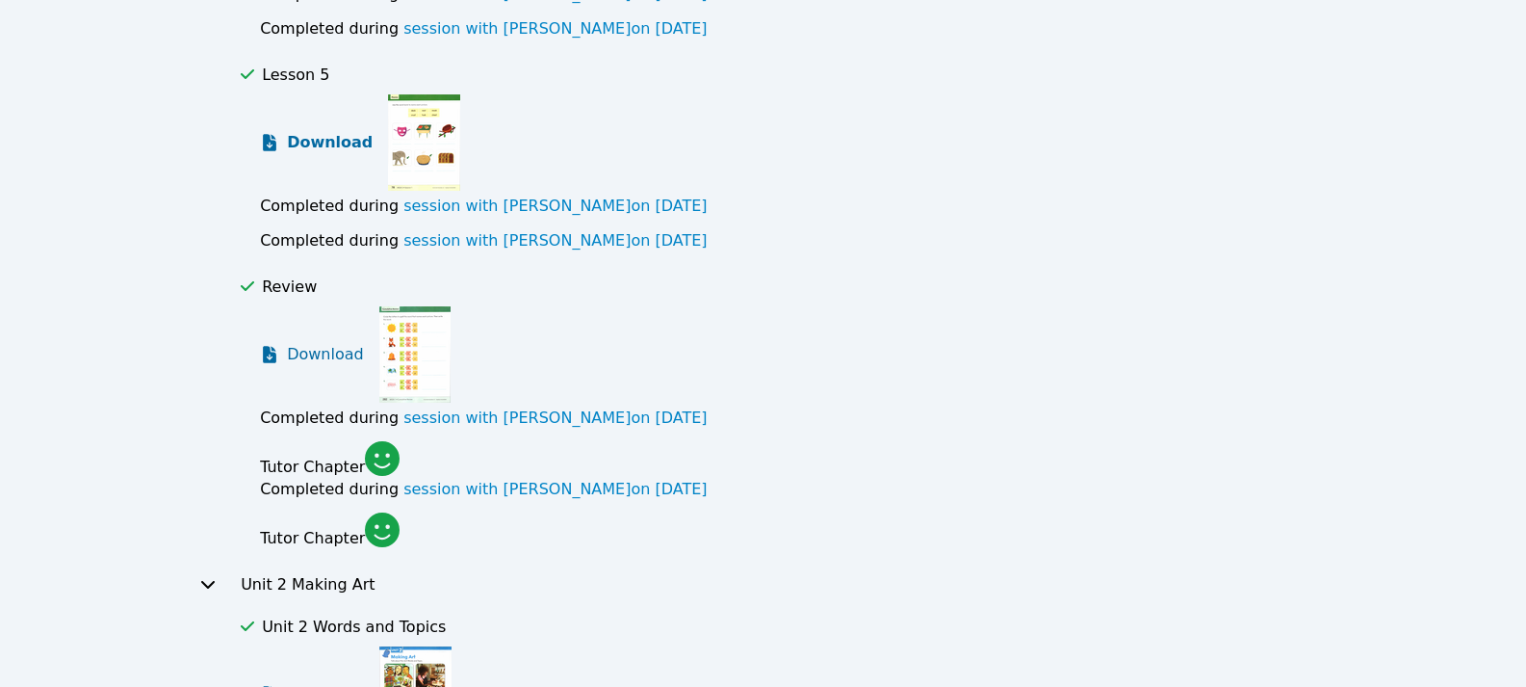
scroll to position [1252, 0]
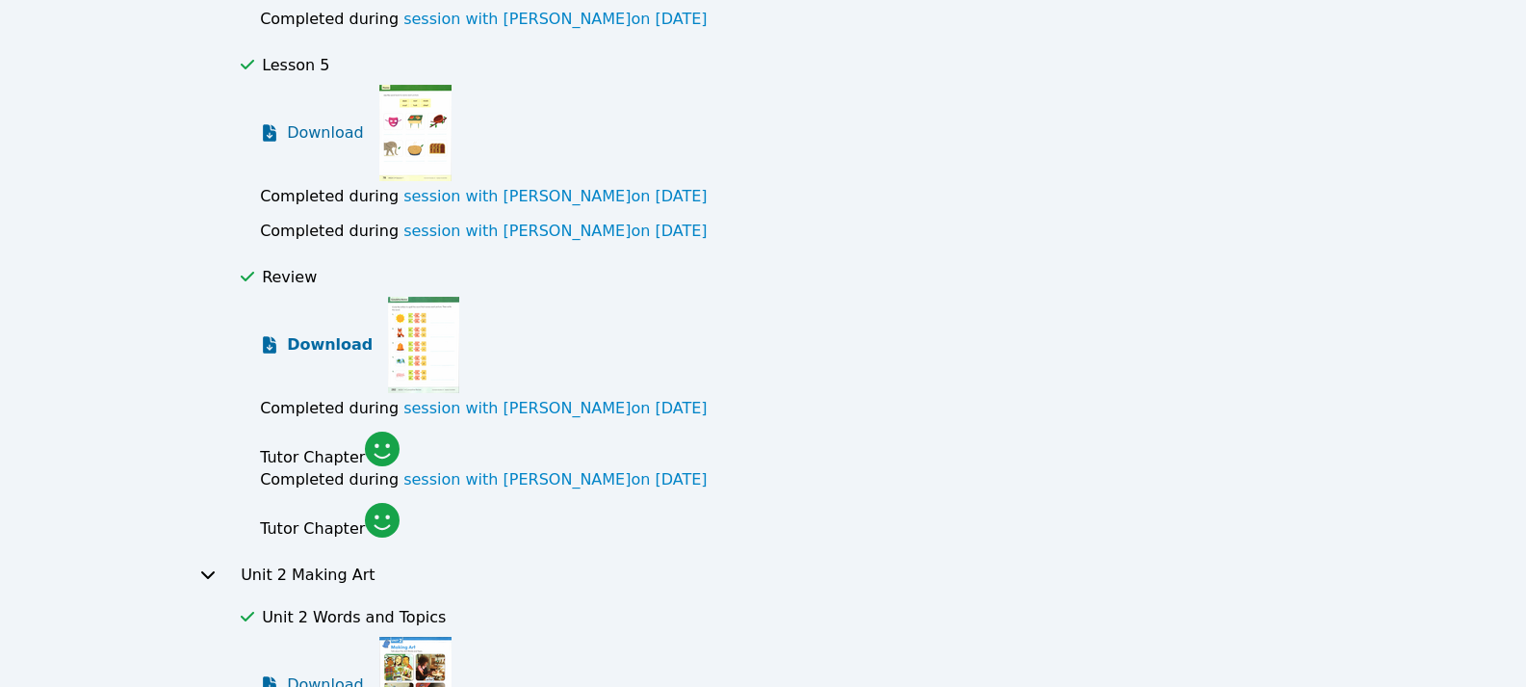
click at [330, 333] on span "Download" at bounding box center [330, 344] width 86 height 23
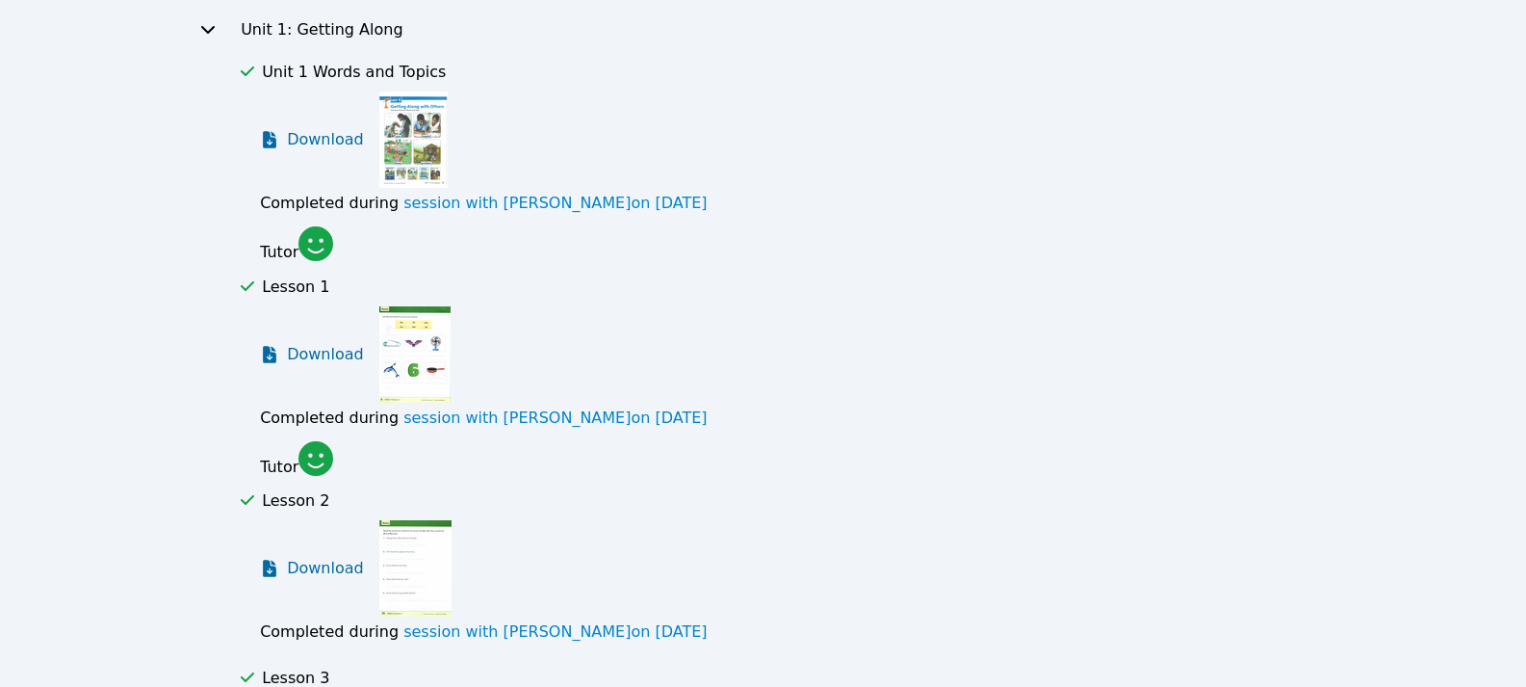
scroll to position [0, 0]
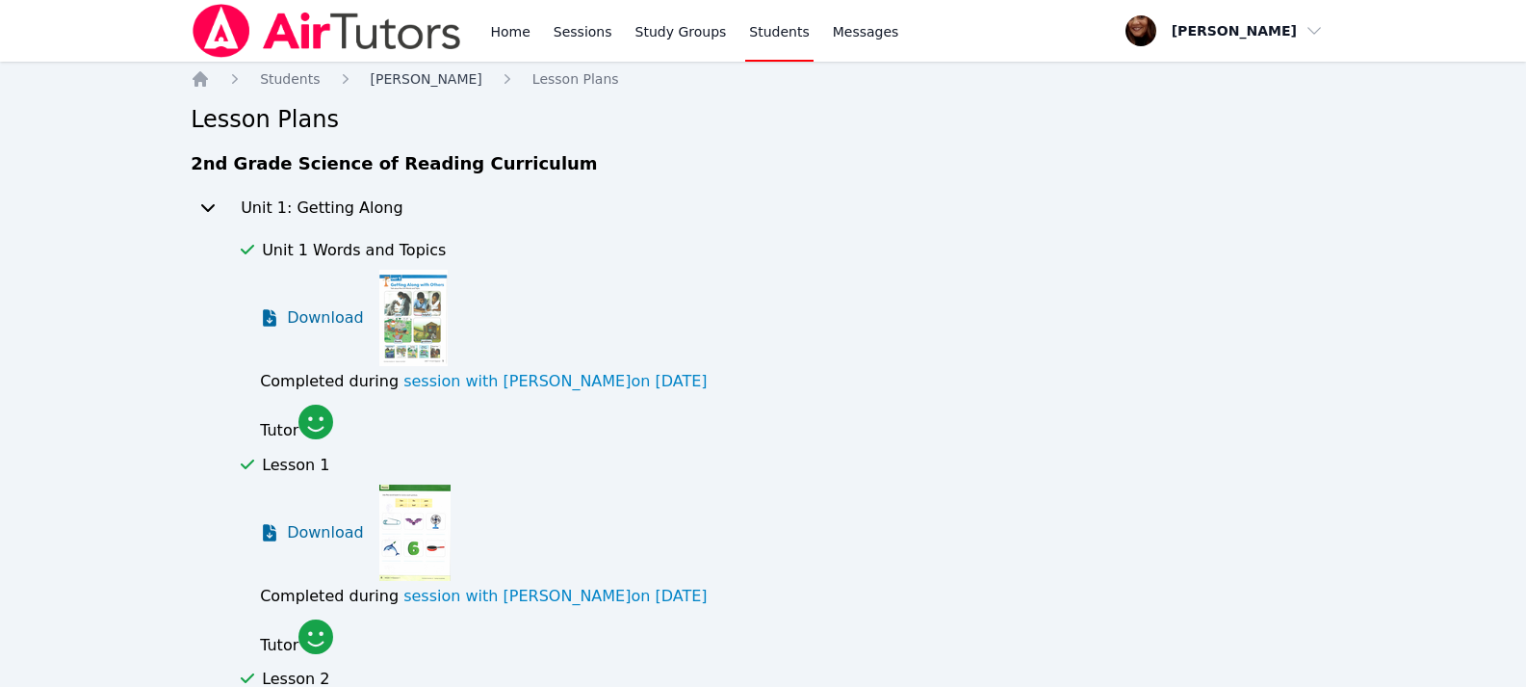
click at [403, 86] on span "[PERSON_NAME]" at bounding box center [427, 78] width 112 height 15
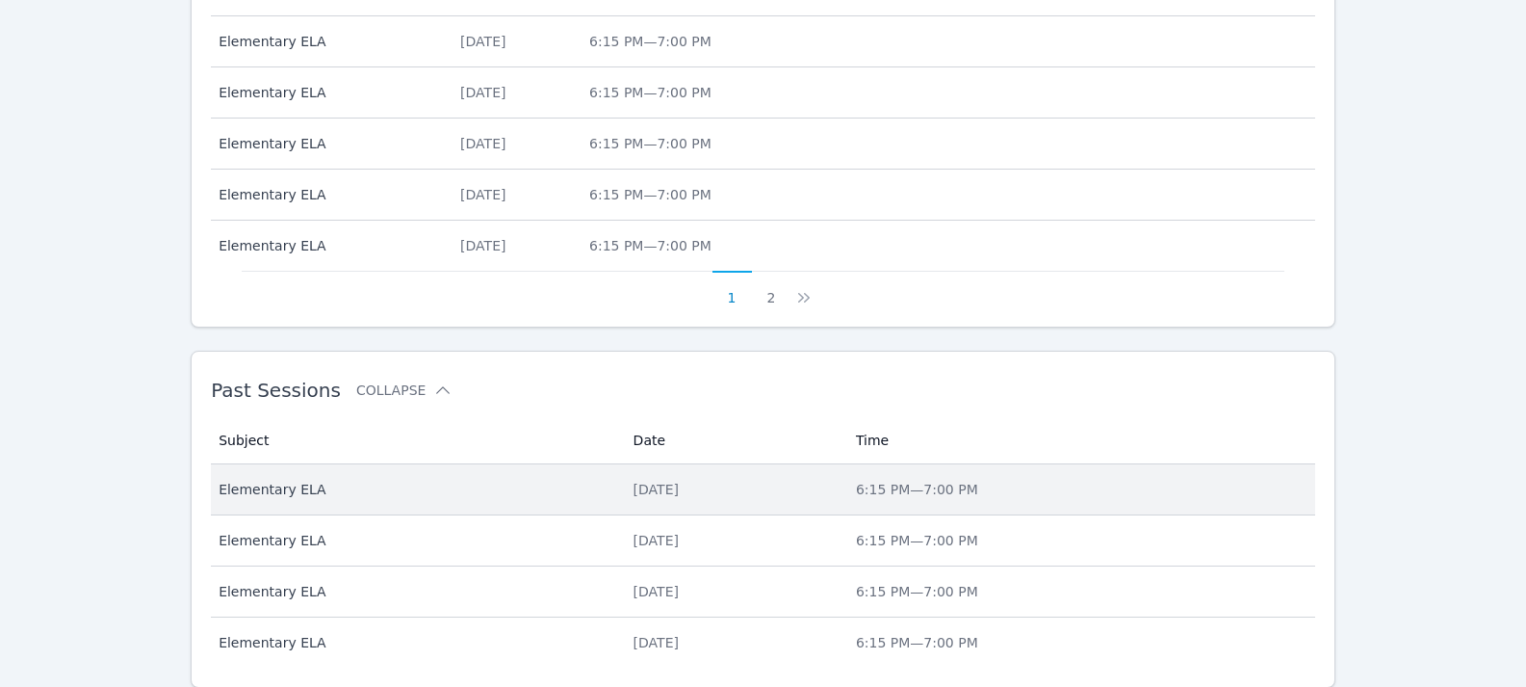
scroll to position [1014, 0]
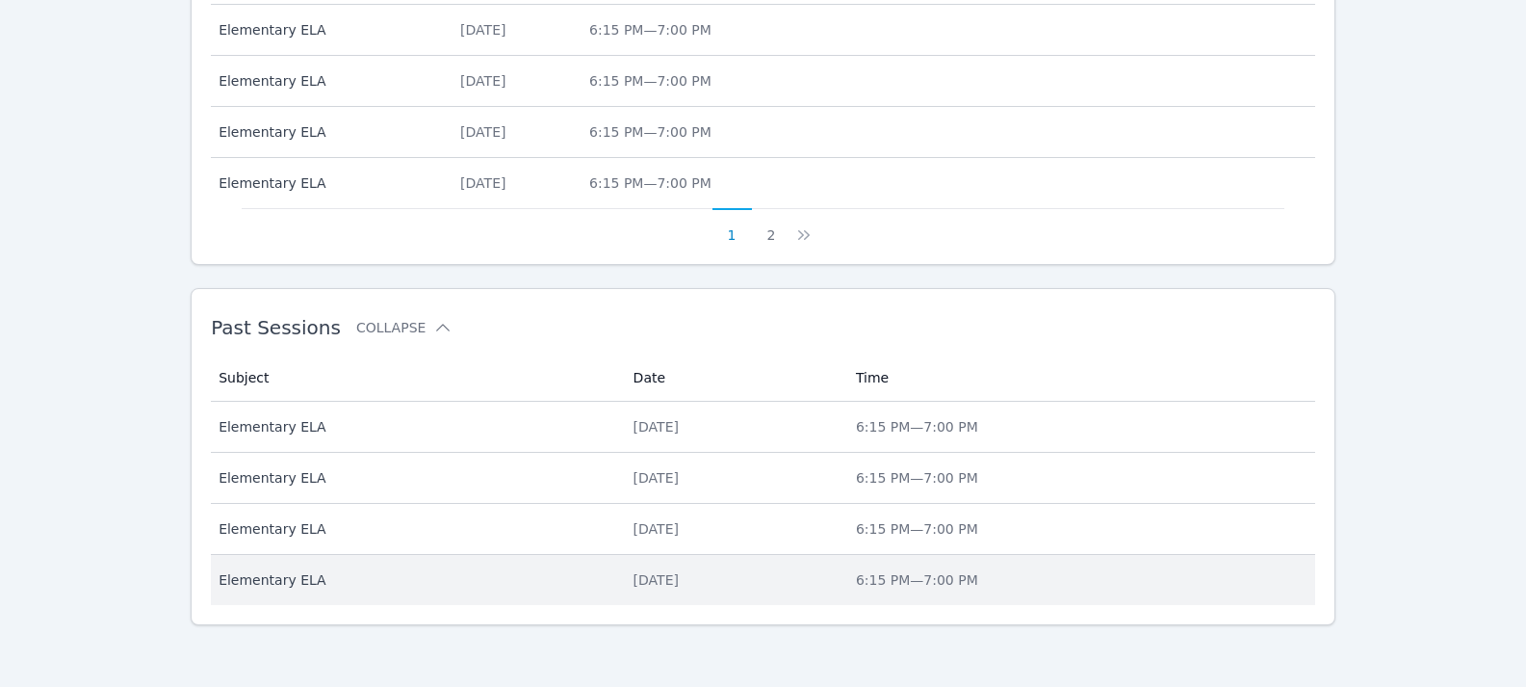
click at [634, 586] on div "[DATE]" at bounding box center [733, 579] width 199 height 19
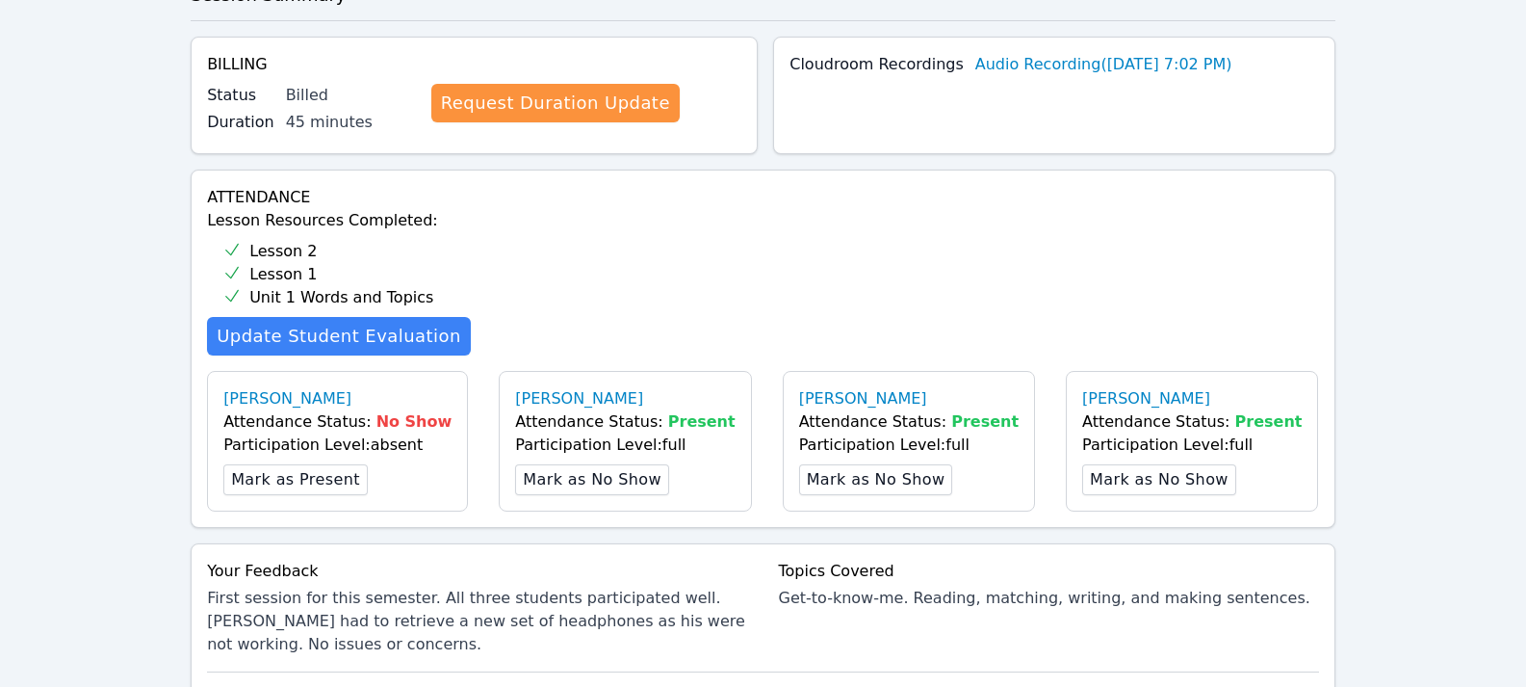
scroll to position [674, 0]
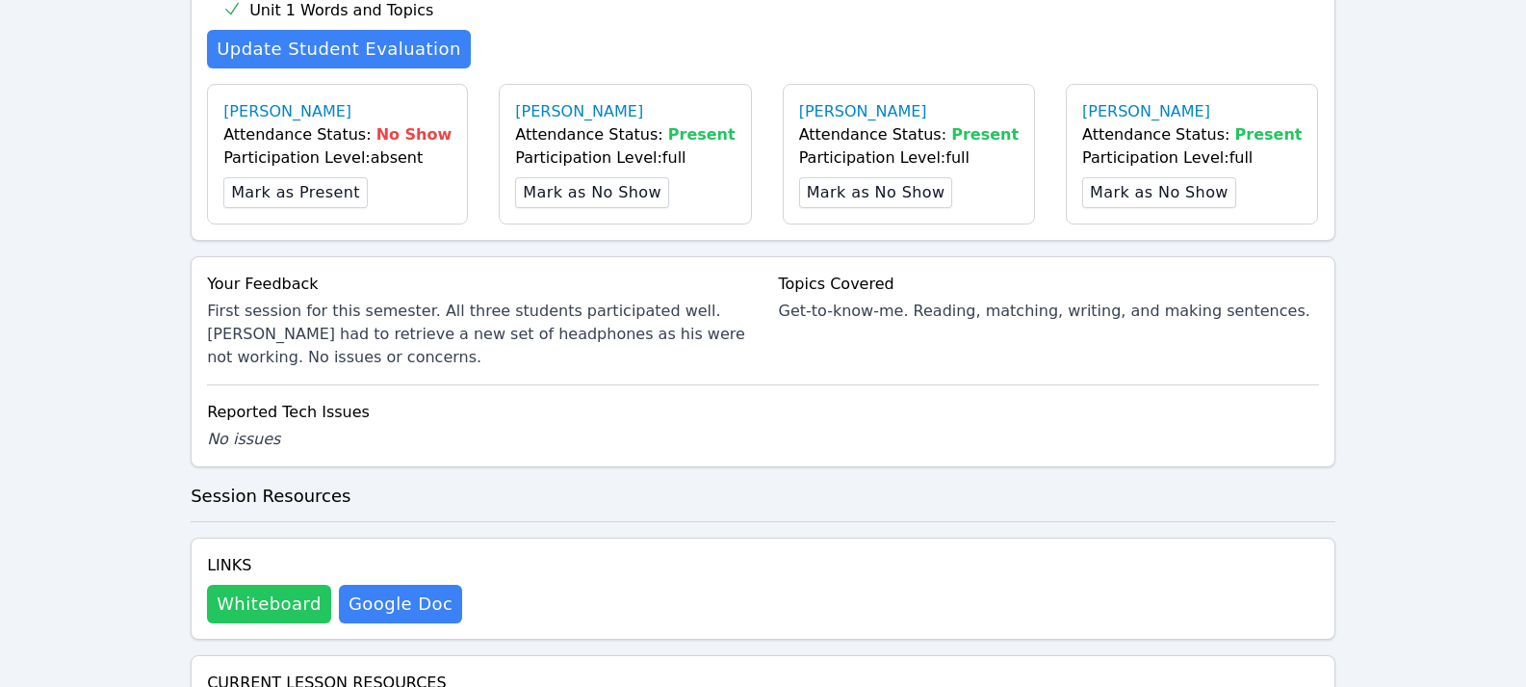
click at [277, 609] on button "Whiteboard" at bounding box center [269, 604] width 124 height 39
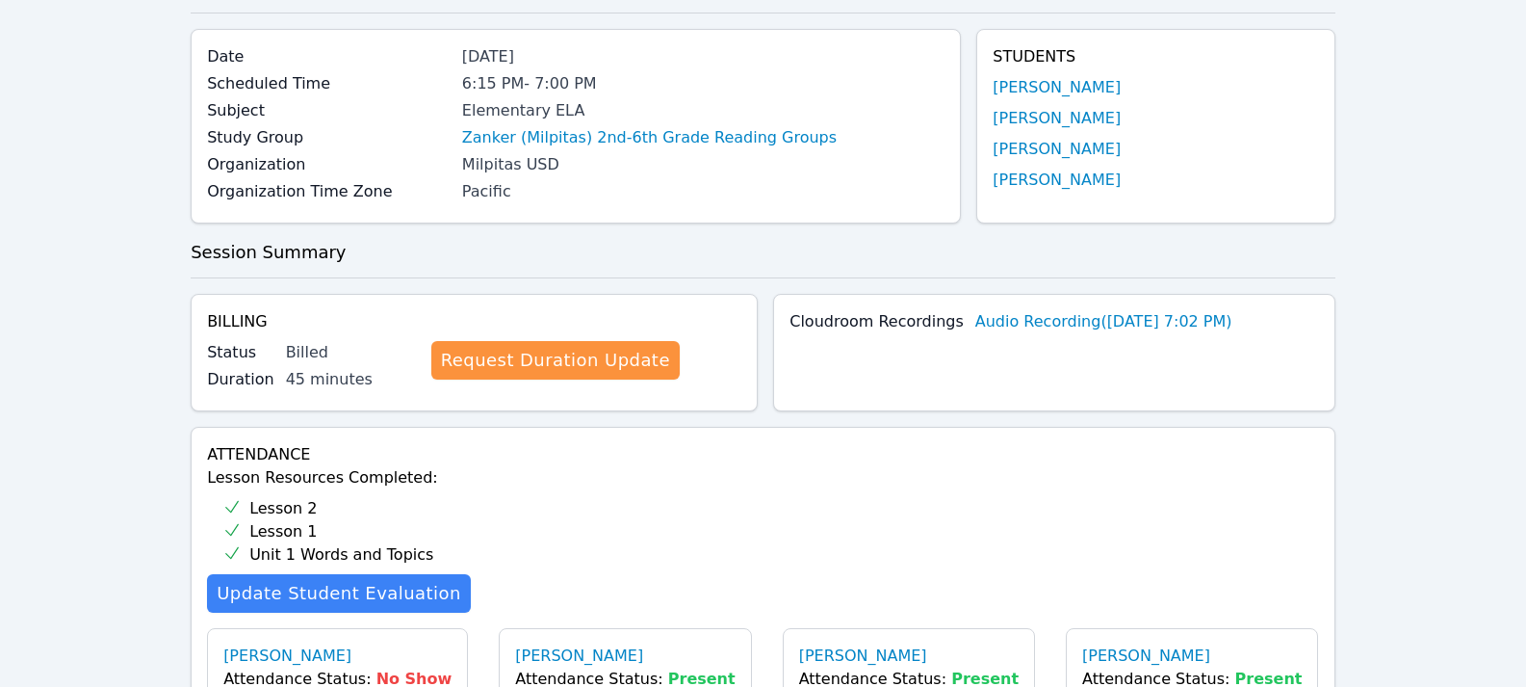
scroll to position [0, 0]
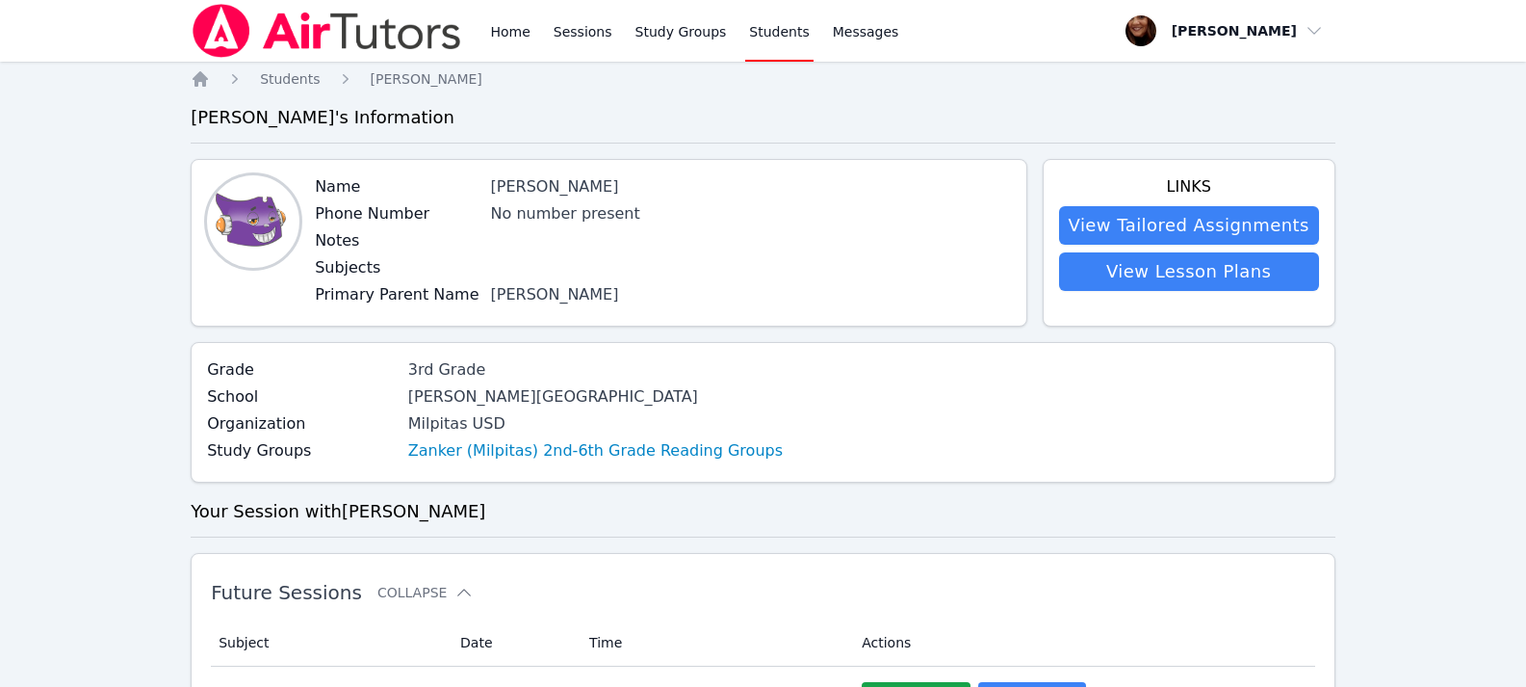
scroll to position [1014, 0]
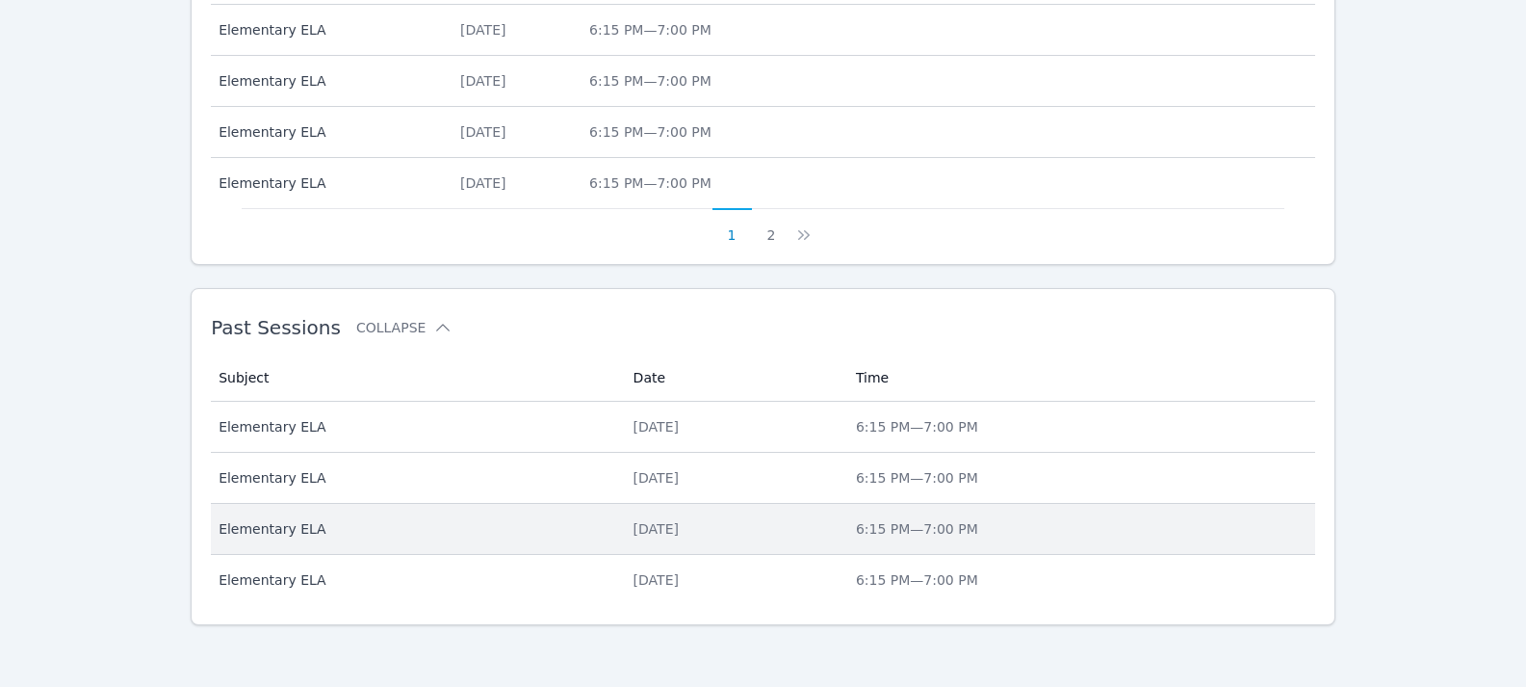
click at [638, 528] on div "[DATE]" at bounding box center [733, 528] width 199 height 19
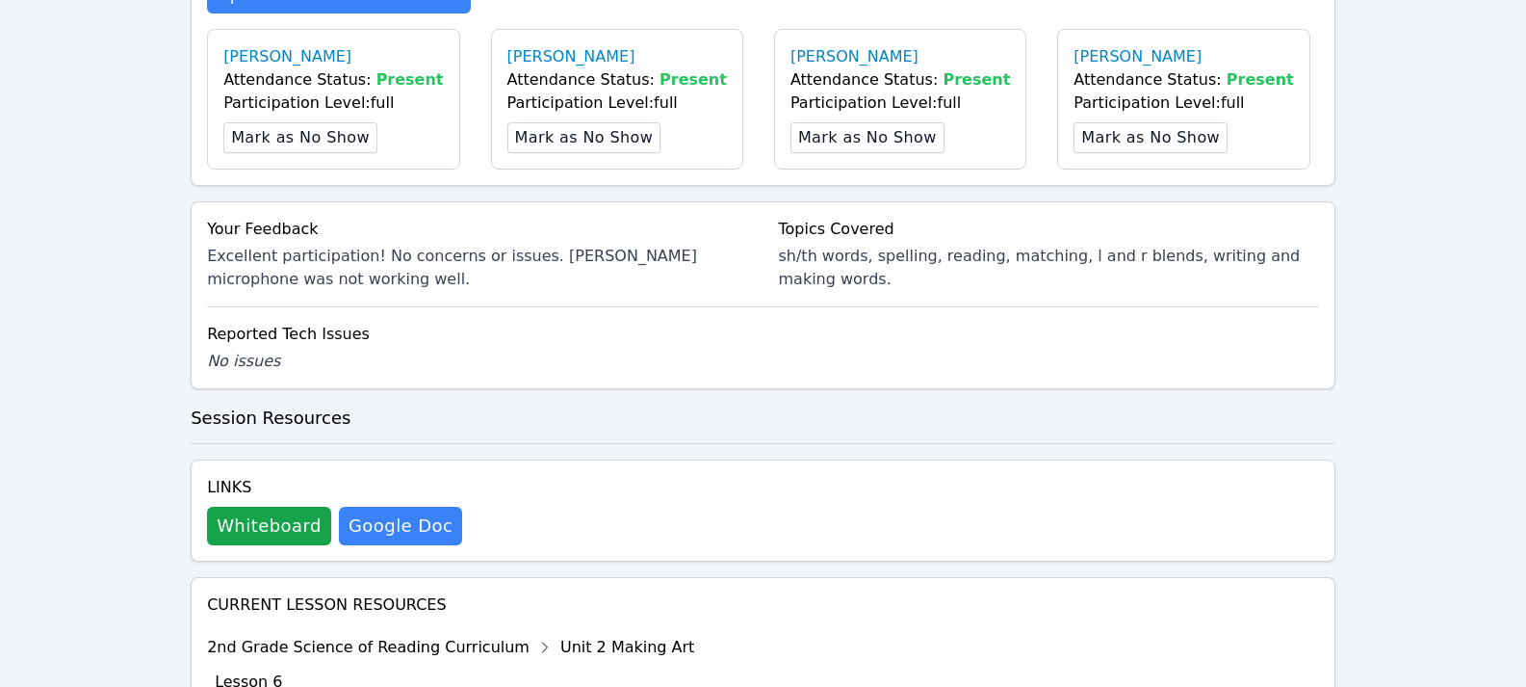
scroll to position [1022, 0]
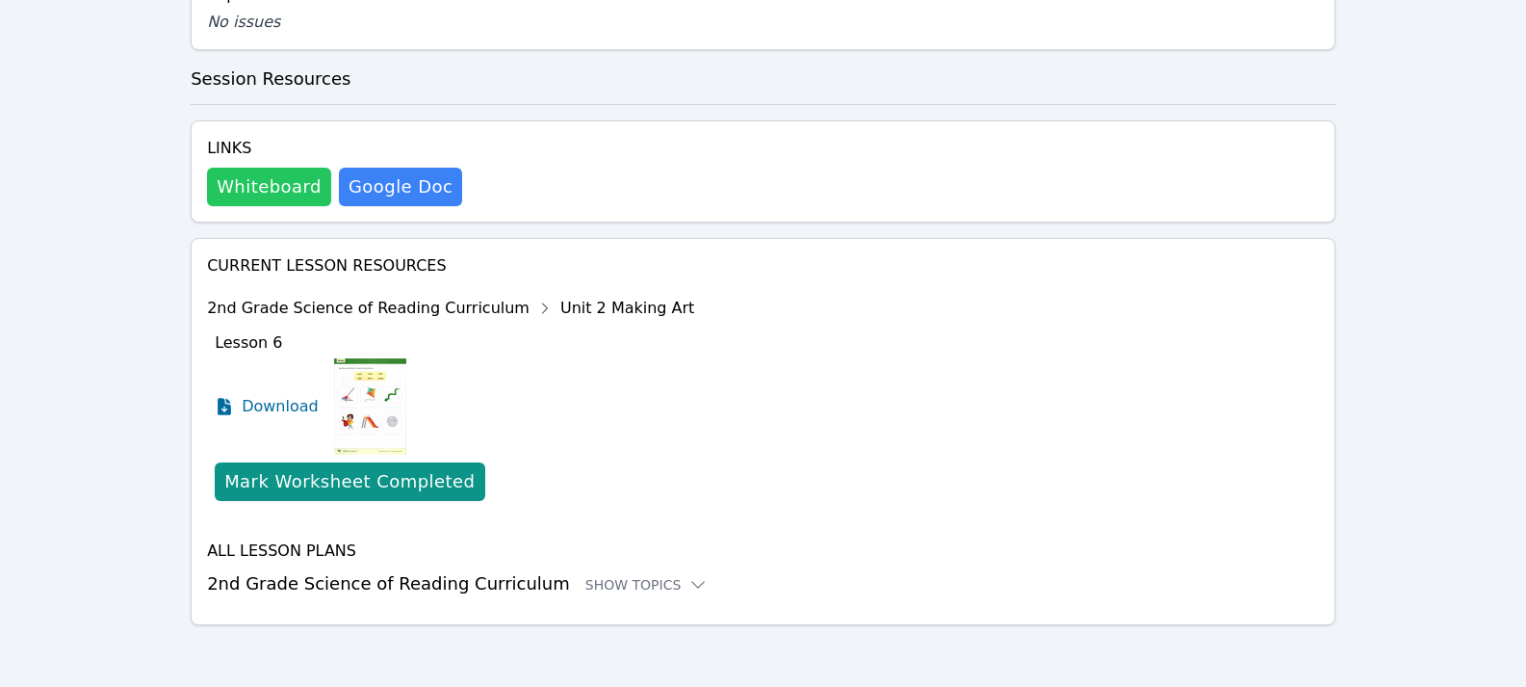
click at [271, 187] on button "Whiteboard" at bounding box center [269, 187] width 124 height 39
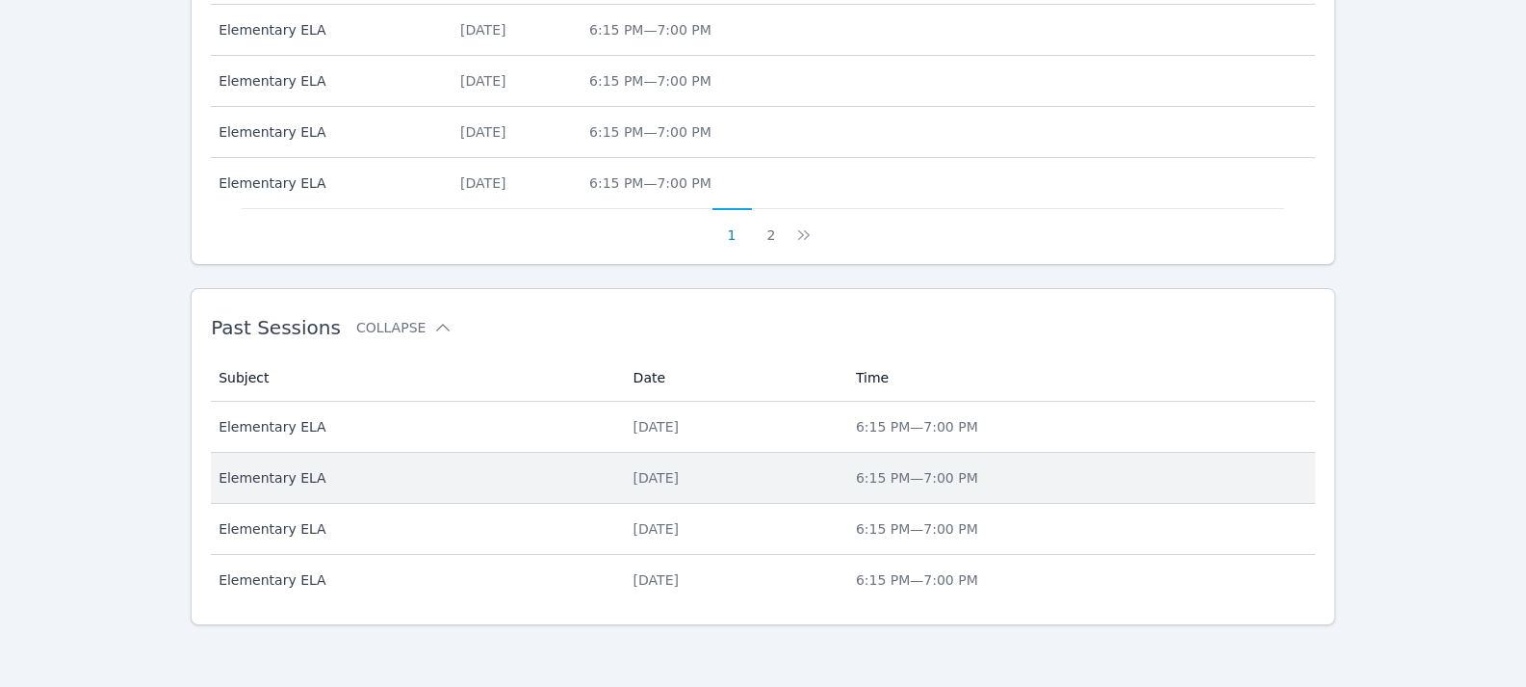
click at [634, 471] on div "[DATE]" at bounding box center [733, 477] width 199 height 19
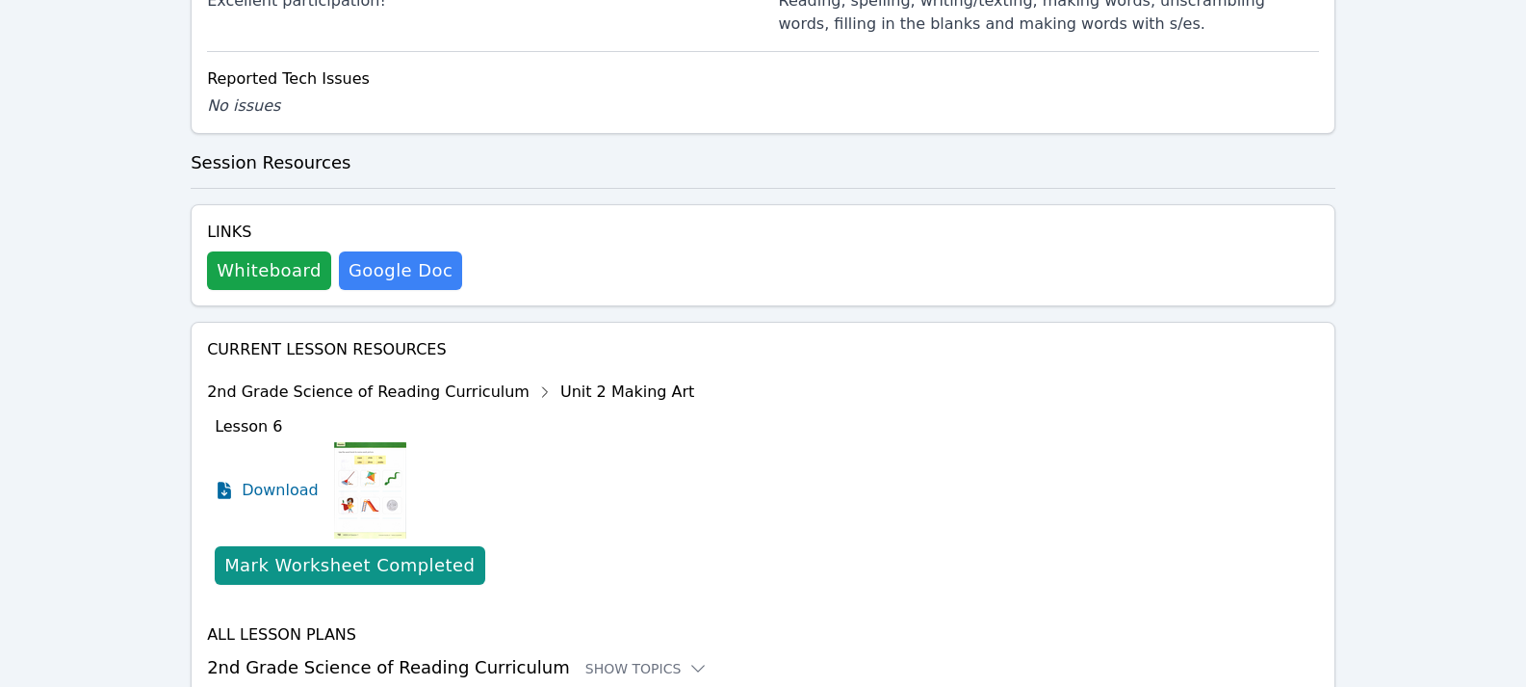
scroll to position [1160, 0]
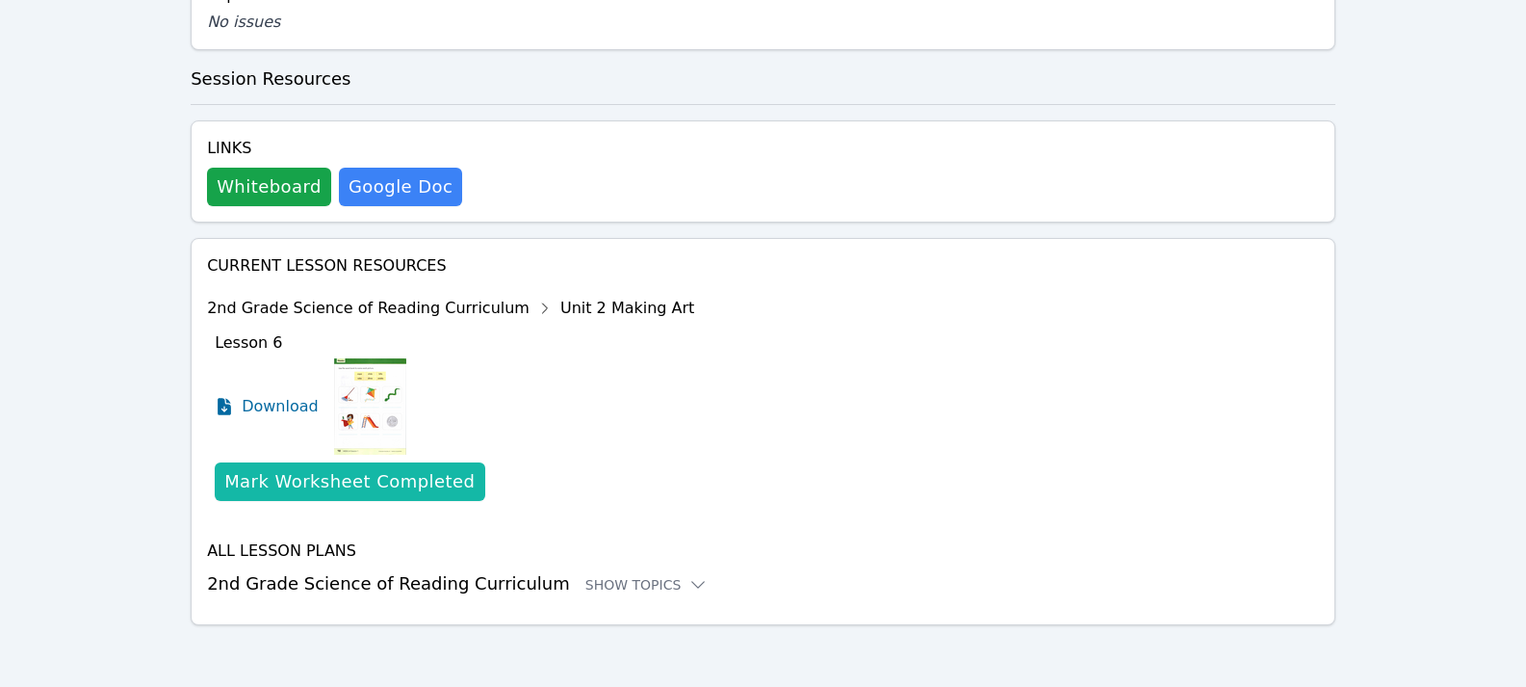
click at [342, 481] on div "Mark Worksheet Completed" at bounding box center [349, 481] width 250 height 27
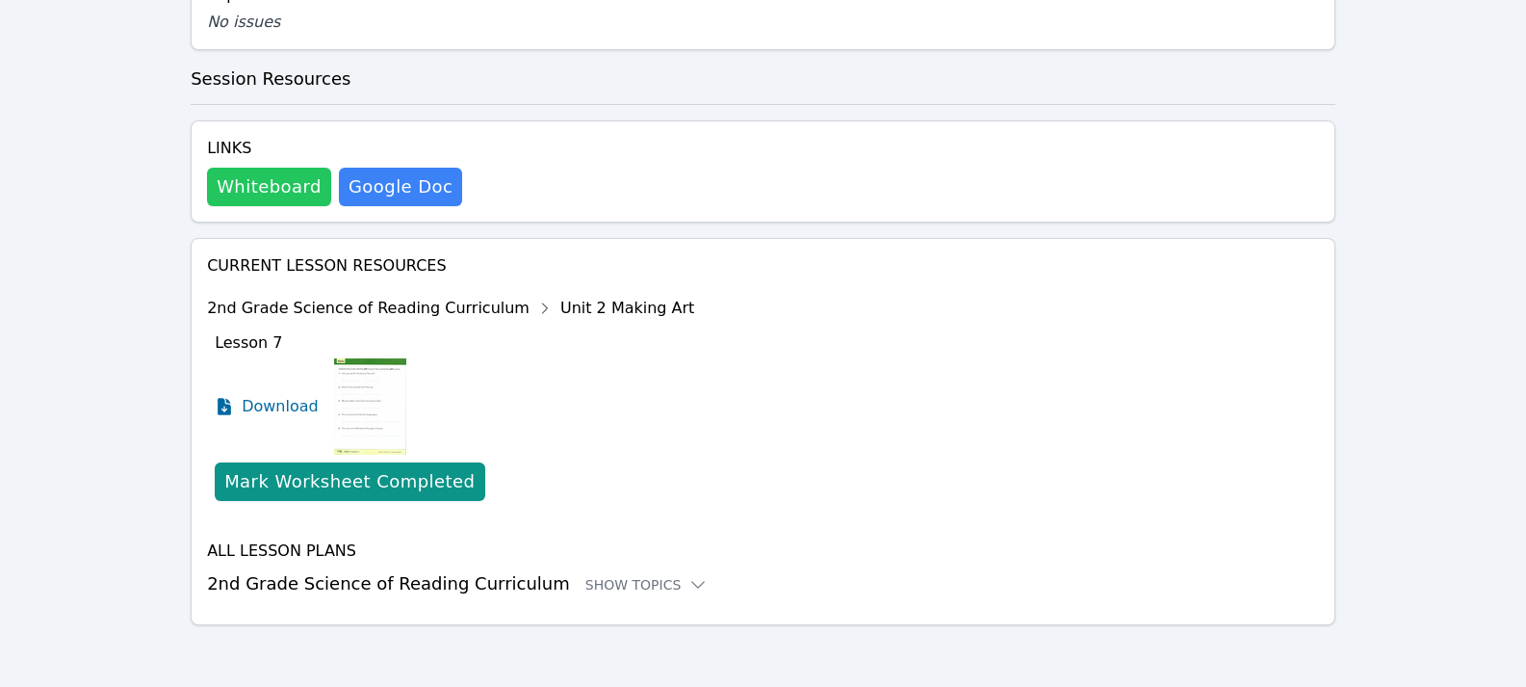
click at [268, 169] on button "Whiteboard" at bounding box center [269, 187] width 124 height 39
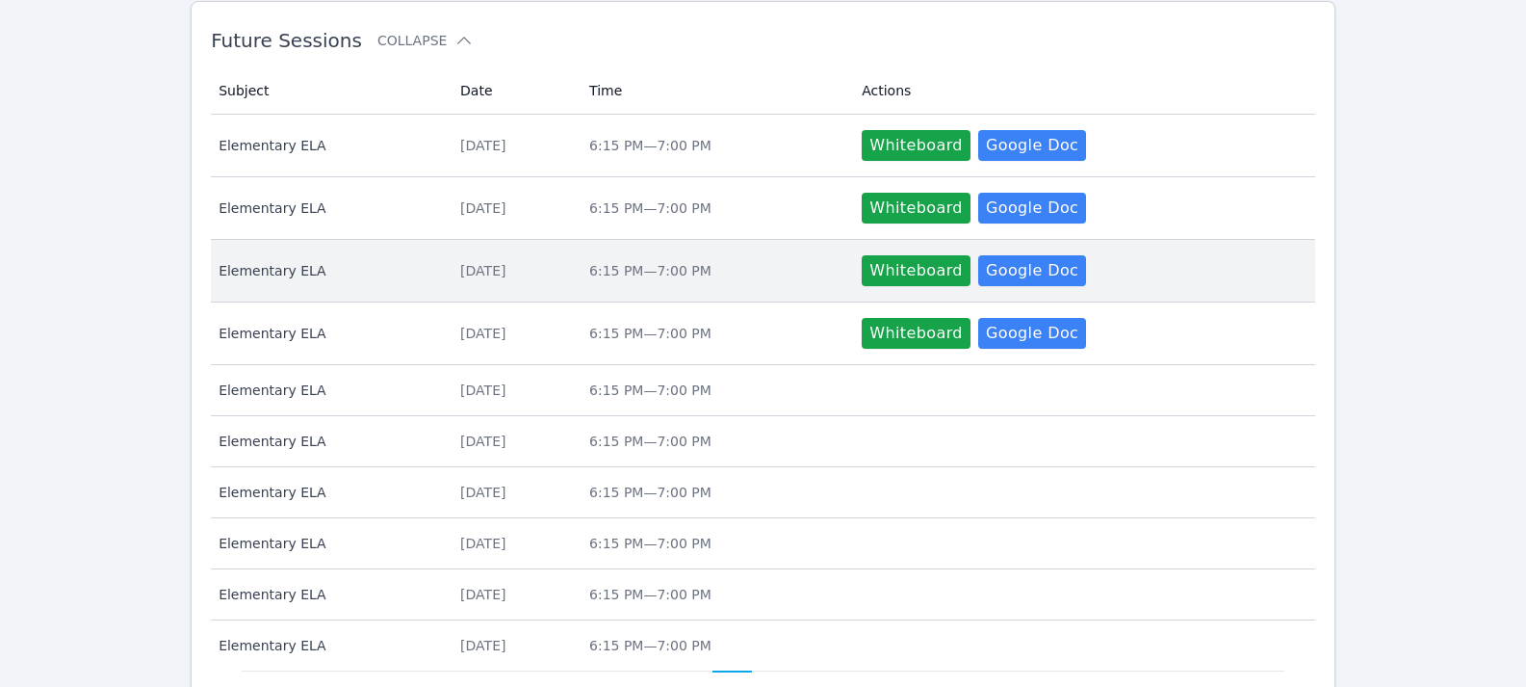
scroll to position [1014, 0]
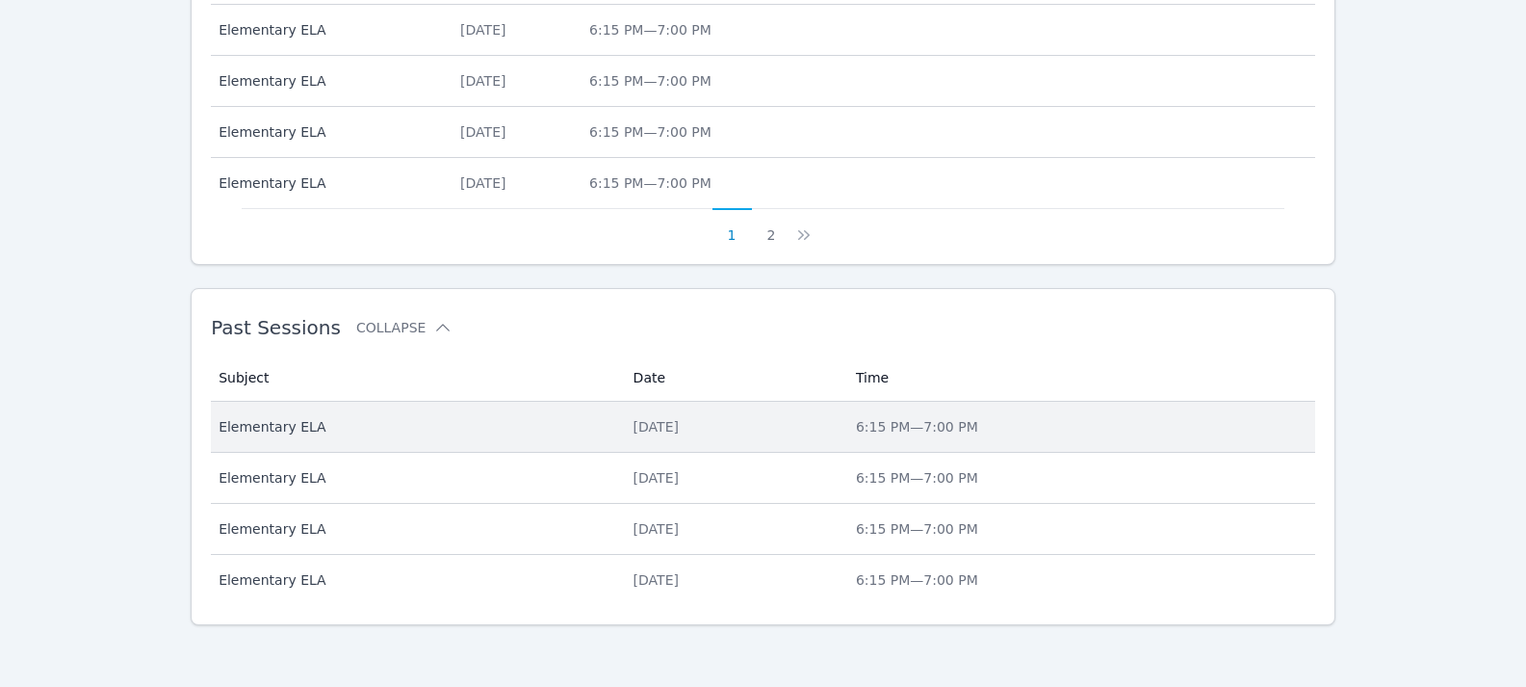
click at [622, 438] on td "Date [DATE]" at bounding box center [733, 427] width 222 height 51
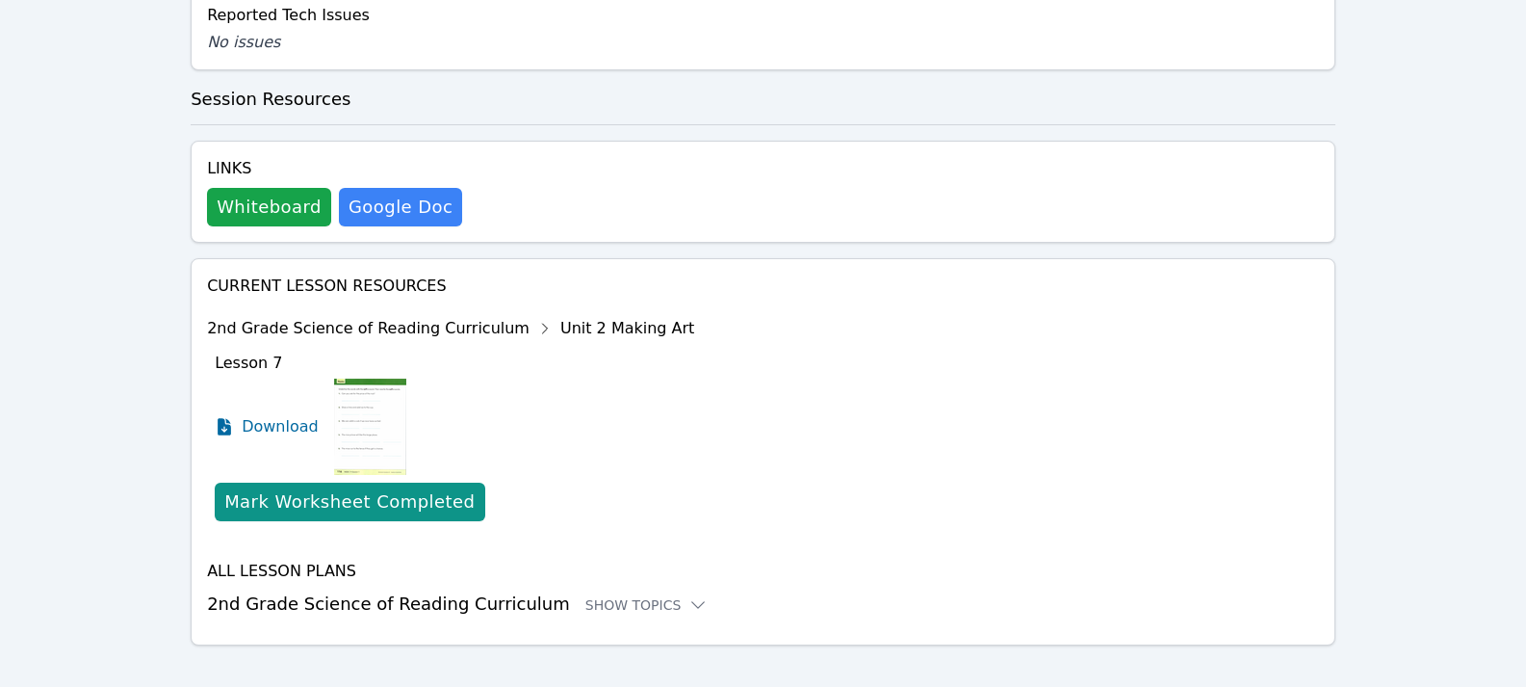
scroll to position [1022, 0]
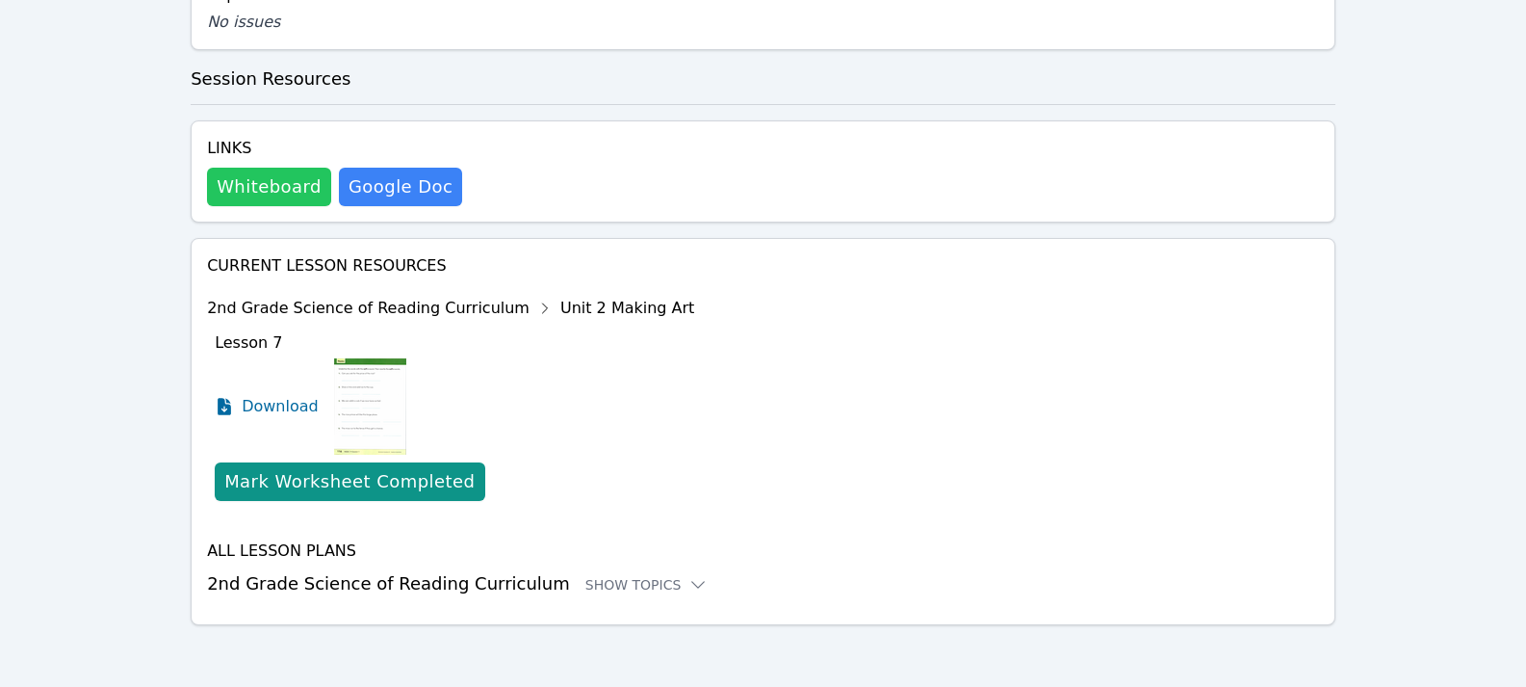
click at [270, 185] on button "Whiteboard" at bounding box center [269, 187] width 124 height 39
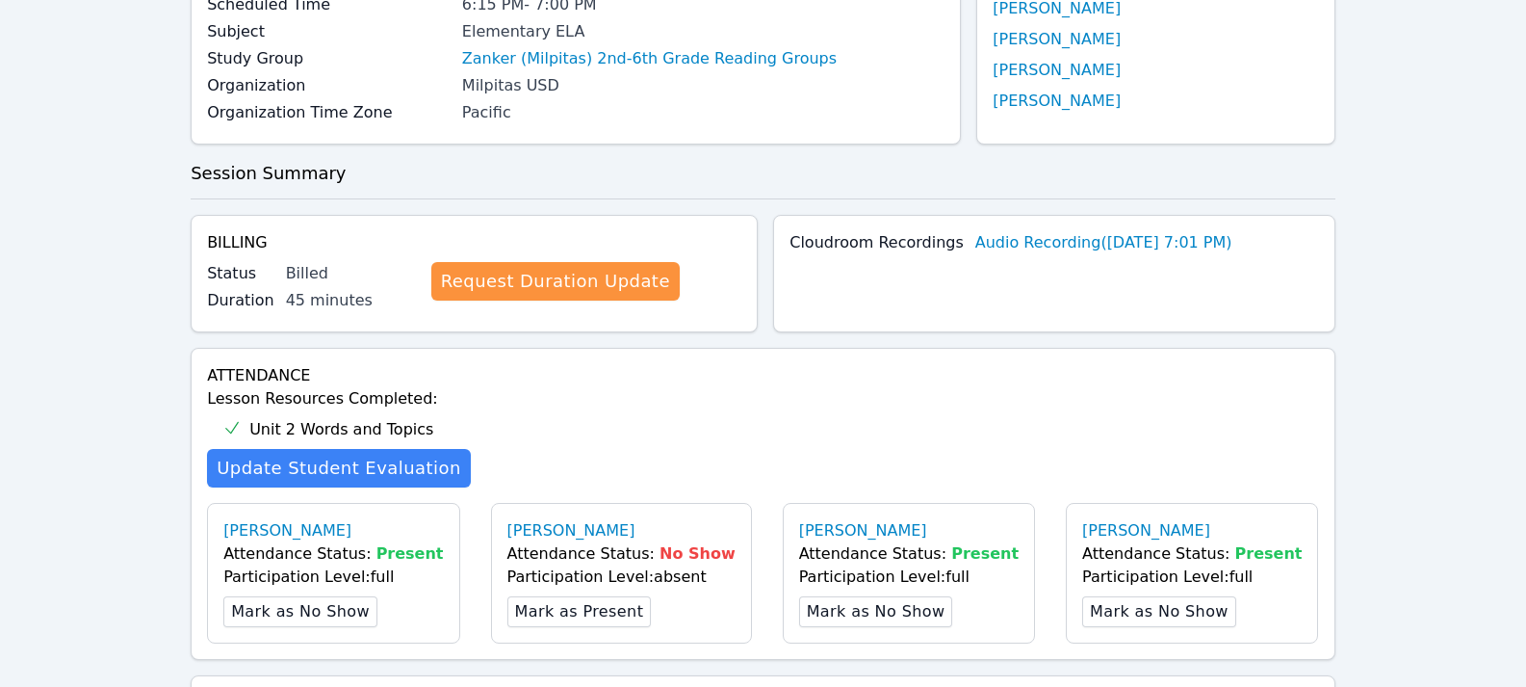
scroll to position [0, 0]
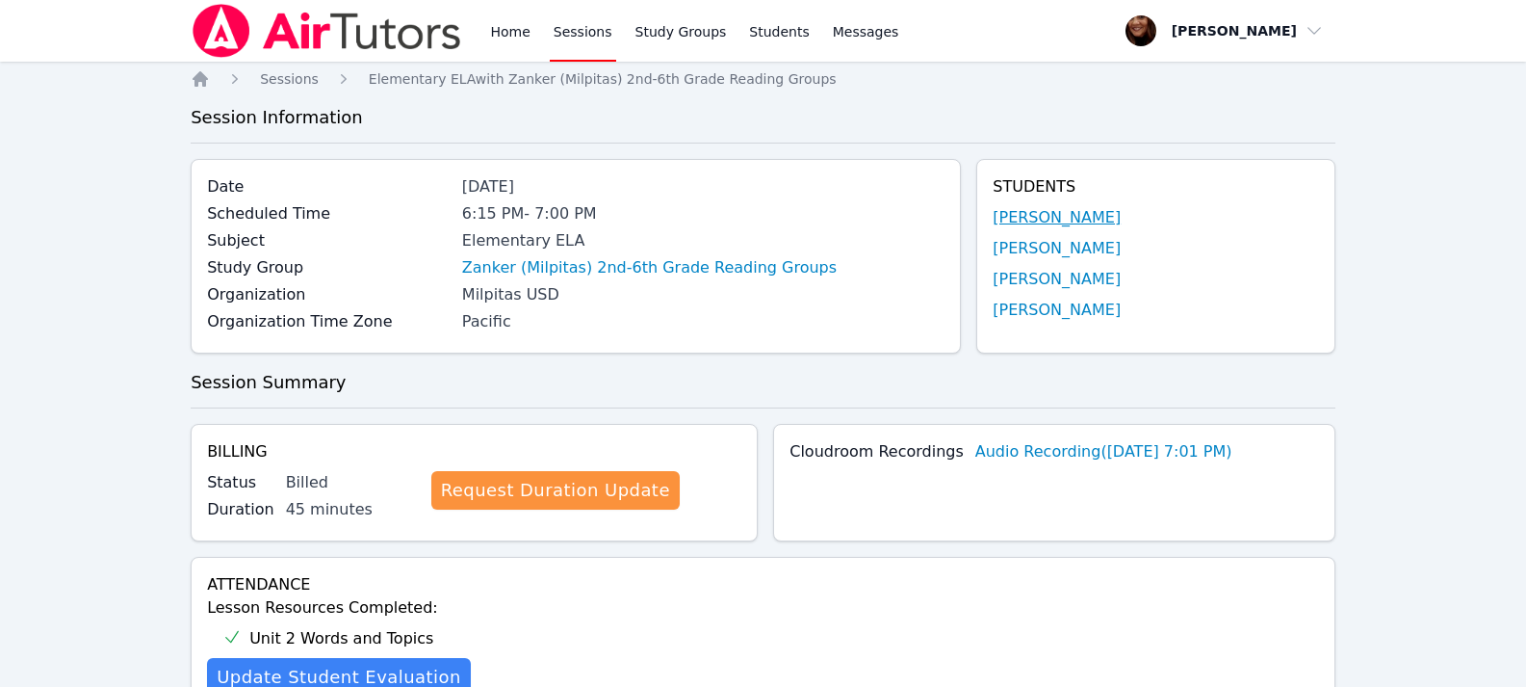
click at [1024, 211] on link "[PERSON_NAME]" at bounding box center [1057, 217] width 128 height 23
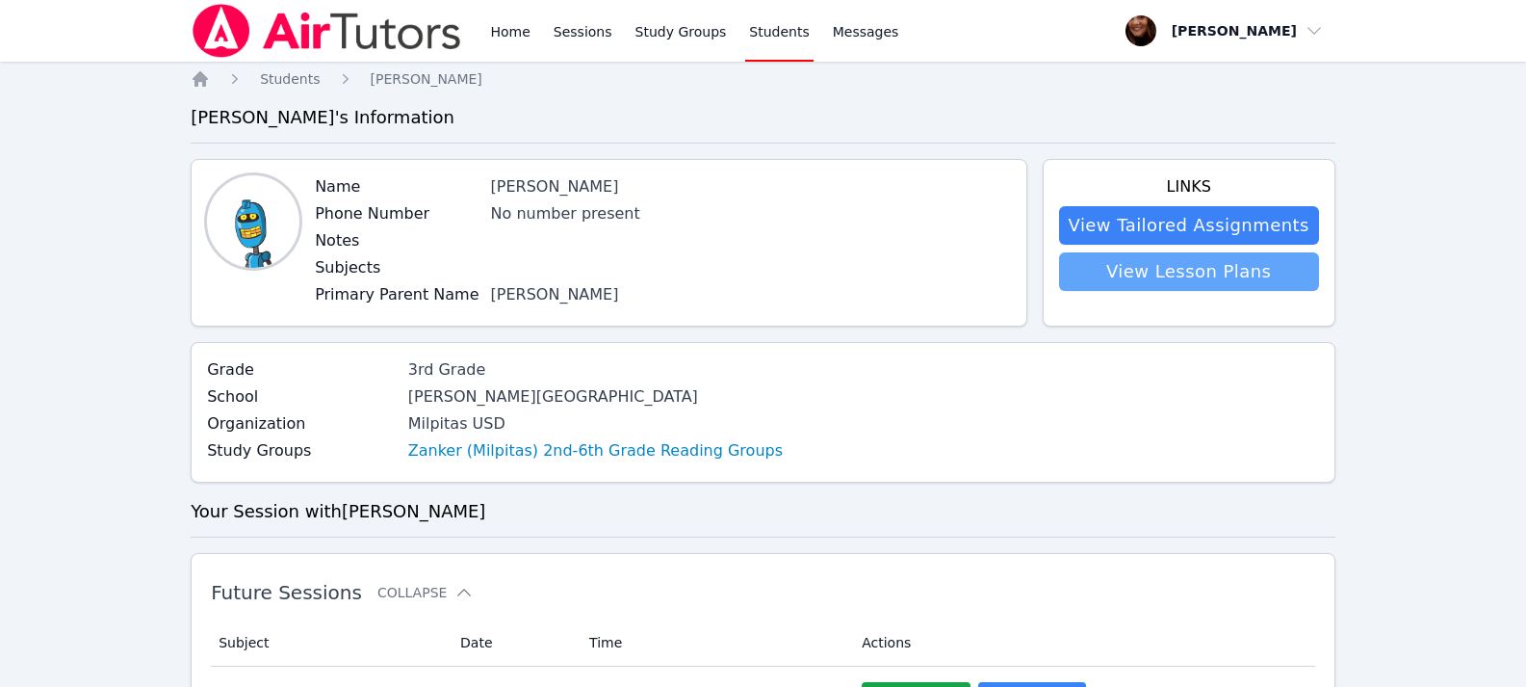
click at [1131, 263] on link "View Lesson Plans" at bounding box center [1189, 271] width 260 height 39
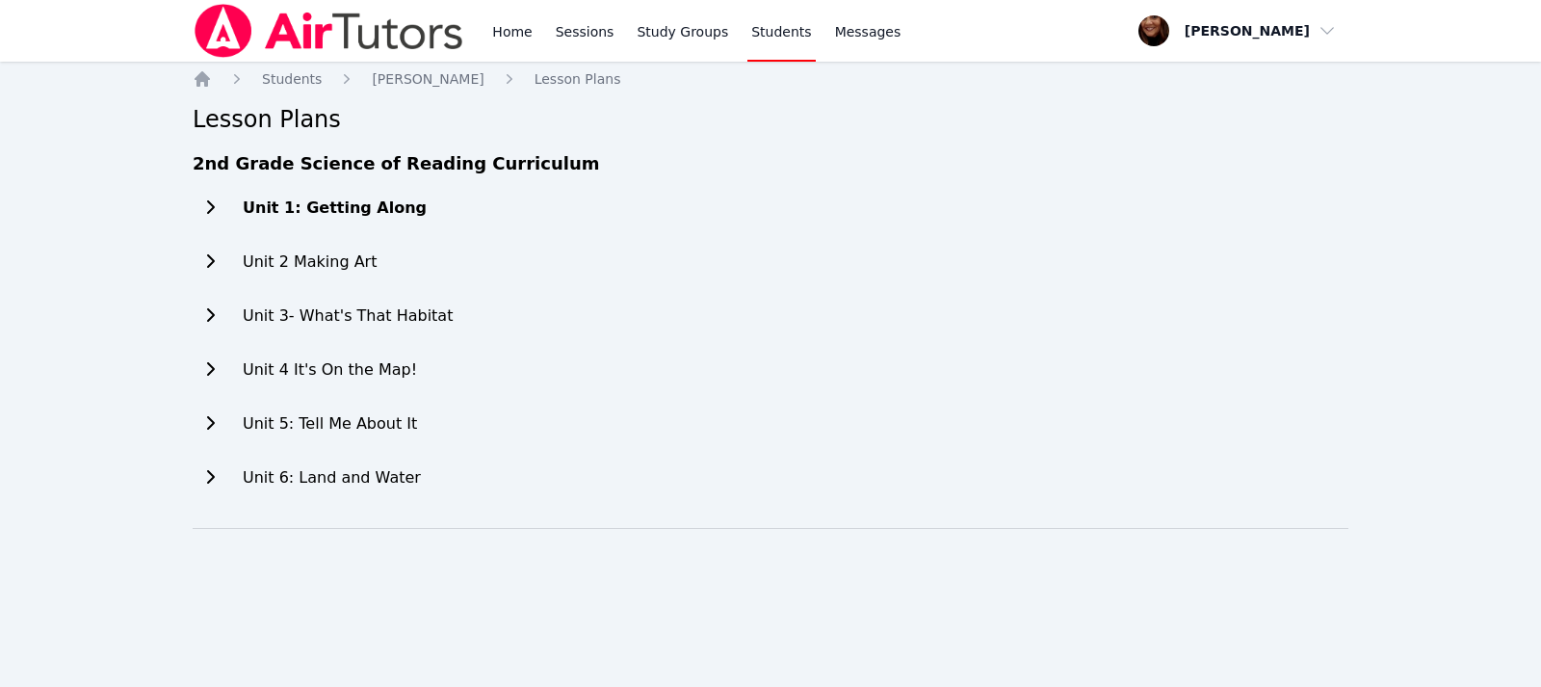
click at [210, 208] on icon at bounding box center [209, 206] width 19 height 15
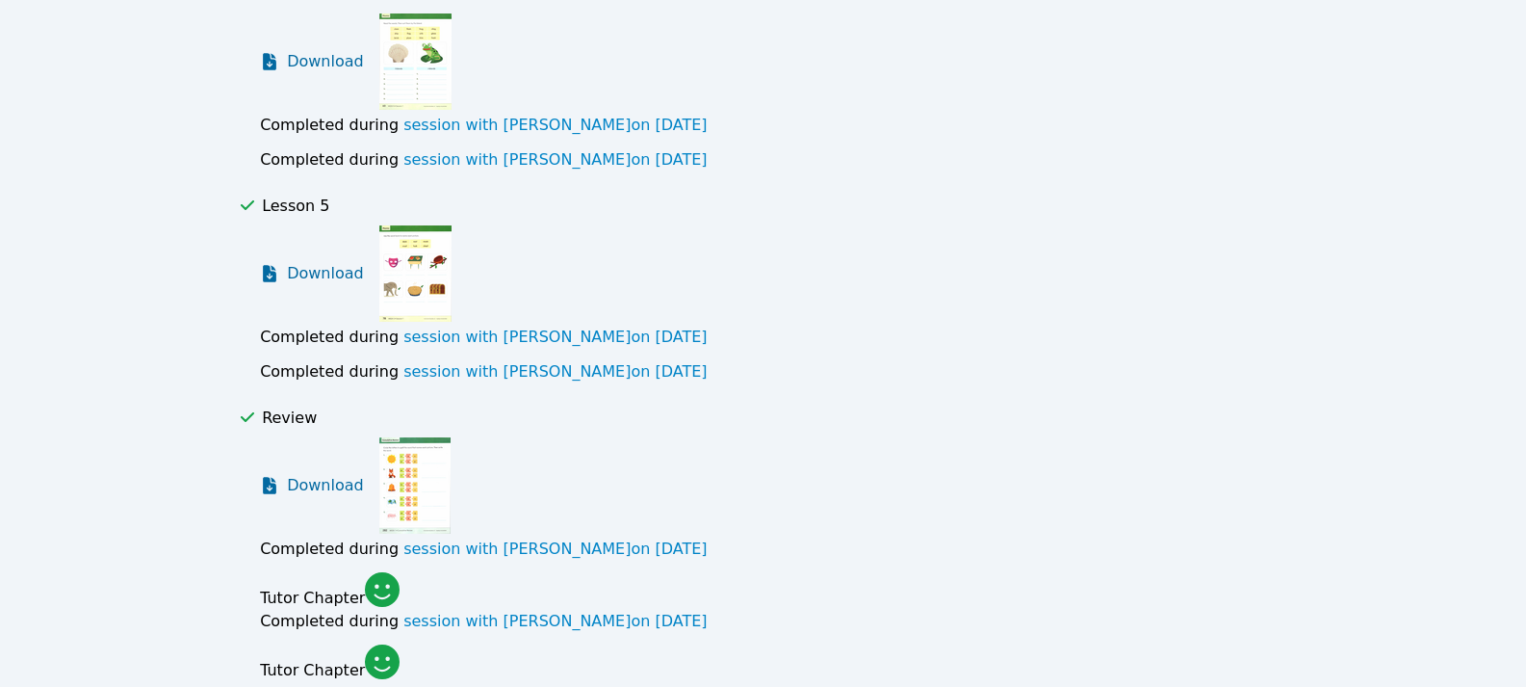
scroll to position [1541, 0]
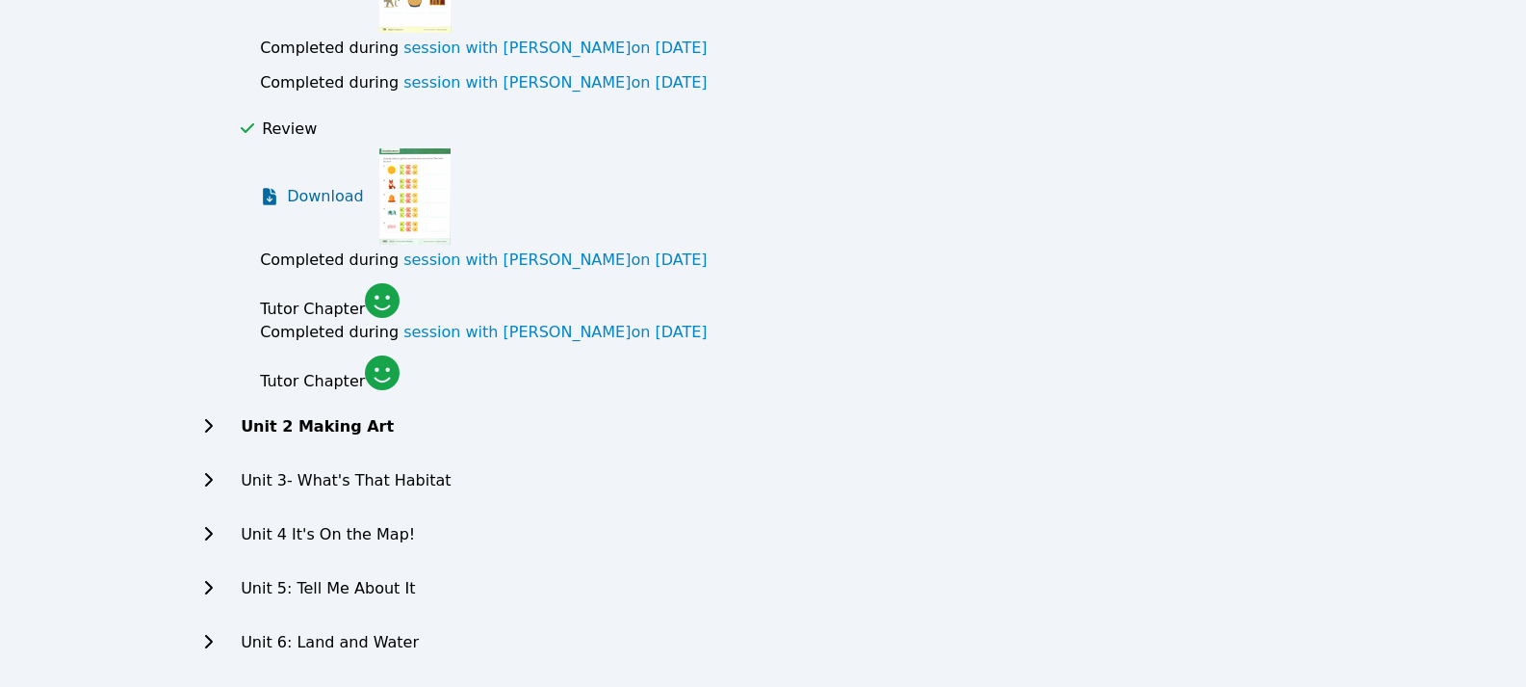
click at [201, 419] on icon at bounding box center [207, 425] width 19 height 15
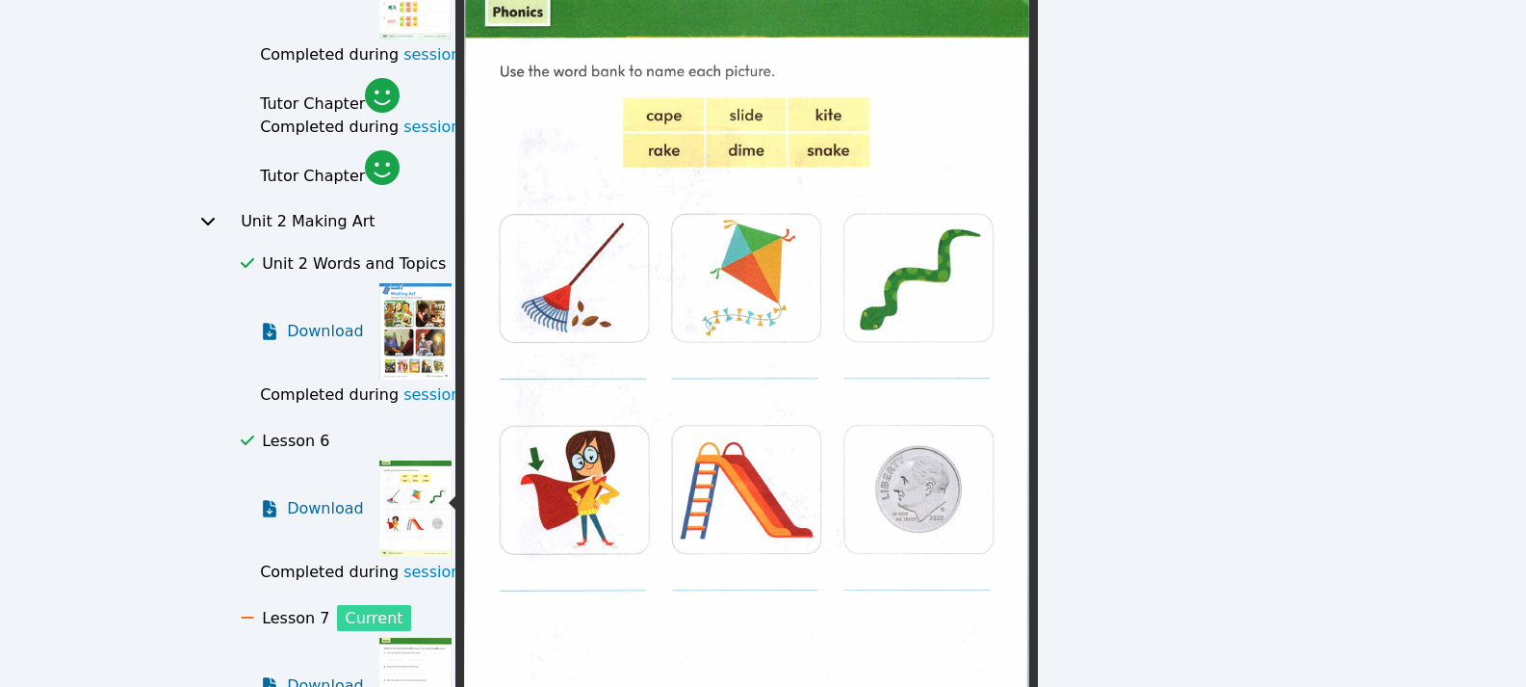
scroll to position [1733, 0]
